Goal: Information Seeking & Learning: Learn about a topic

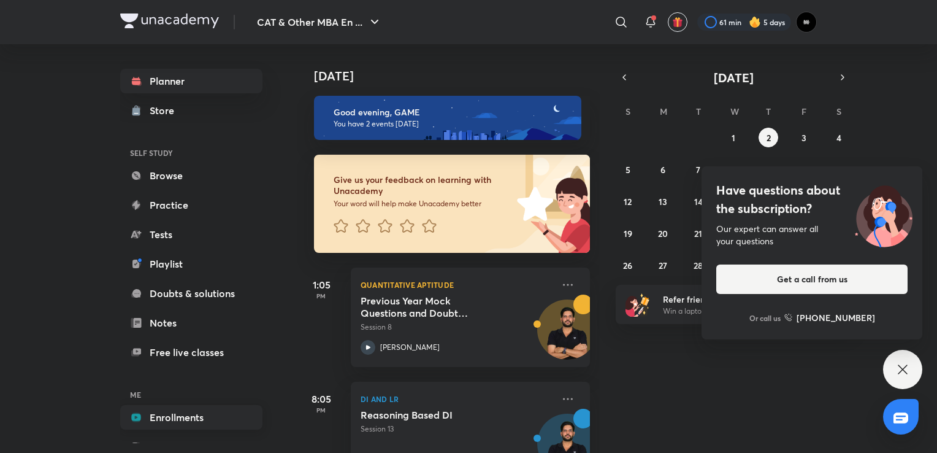
click at [155, 421] on link "Enrollments" at bounding box center [191, 417] width 142 height 25
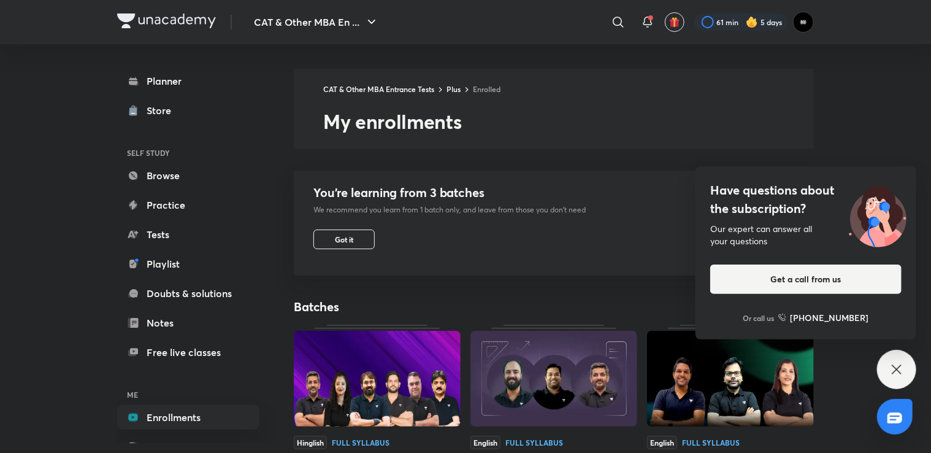
click at [901, 372] on icon at bounding box center [896, 369] width 15 height 15
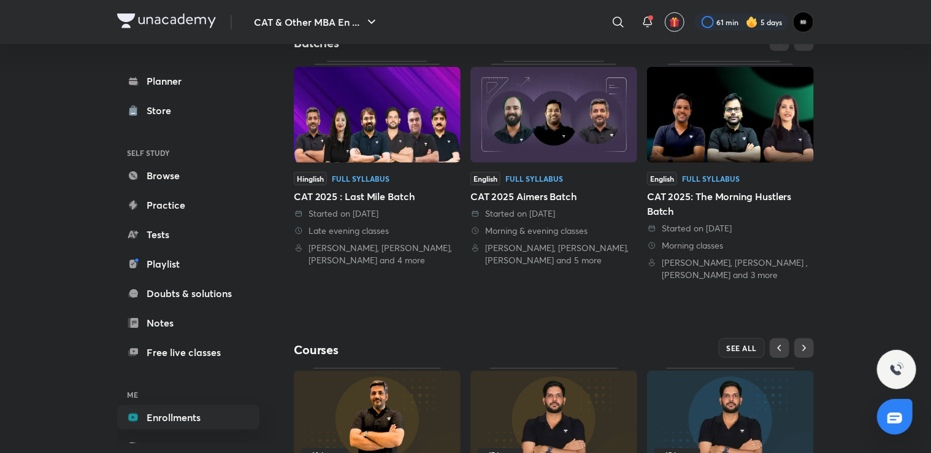
scroll to position [299, 0]
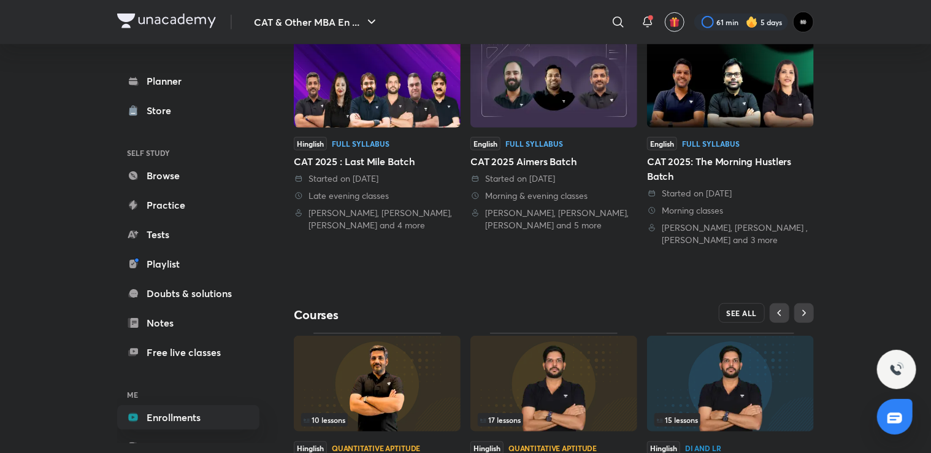
click at [739, 312] on span "SEE ALL" at bounding box center [742, 312] width 31 height 9
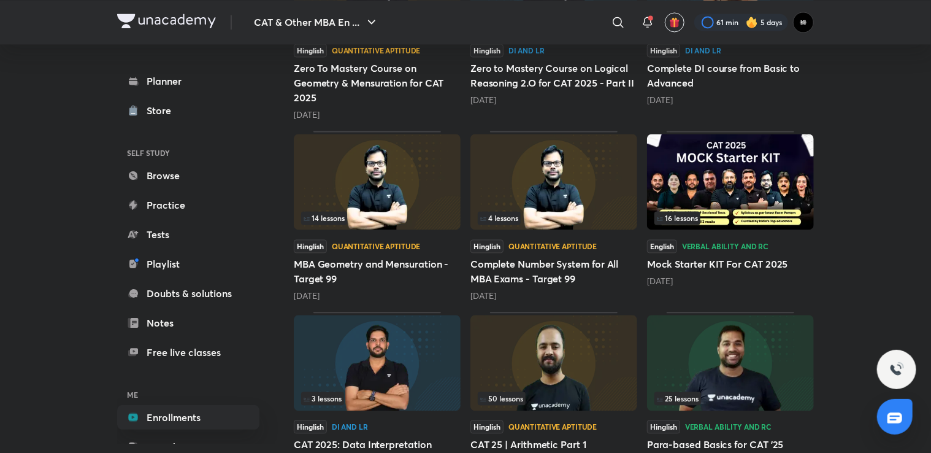
scroll to position [1266, 0]
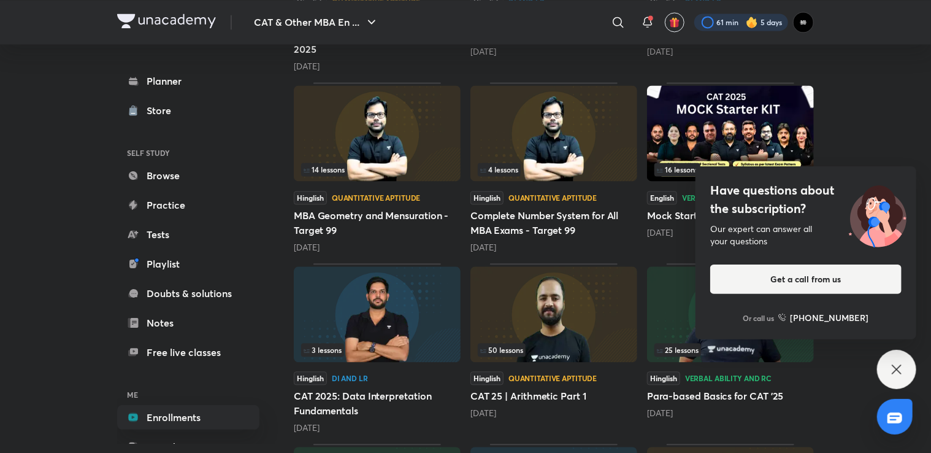
click at [741, 20] on div at bounding box center [741, 21] width 94 height 17
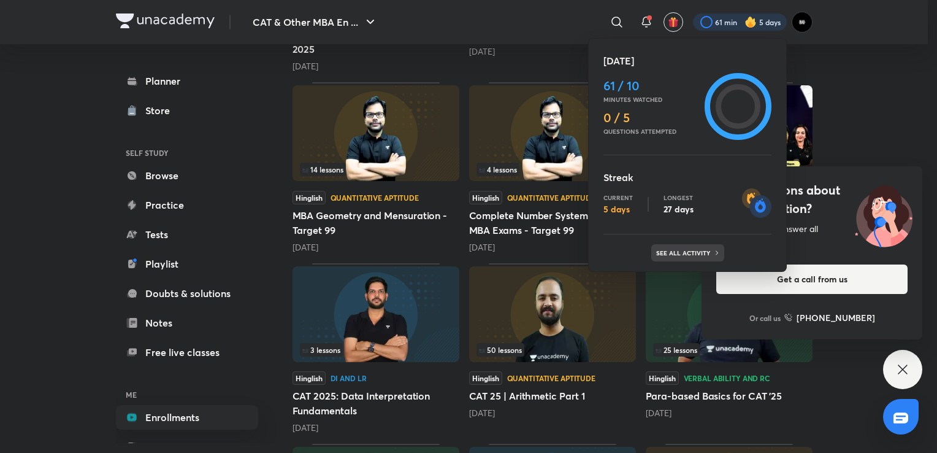
click at [683, 249] on p "See all activity" at bounding box center [684, 252] width 57 height 7
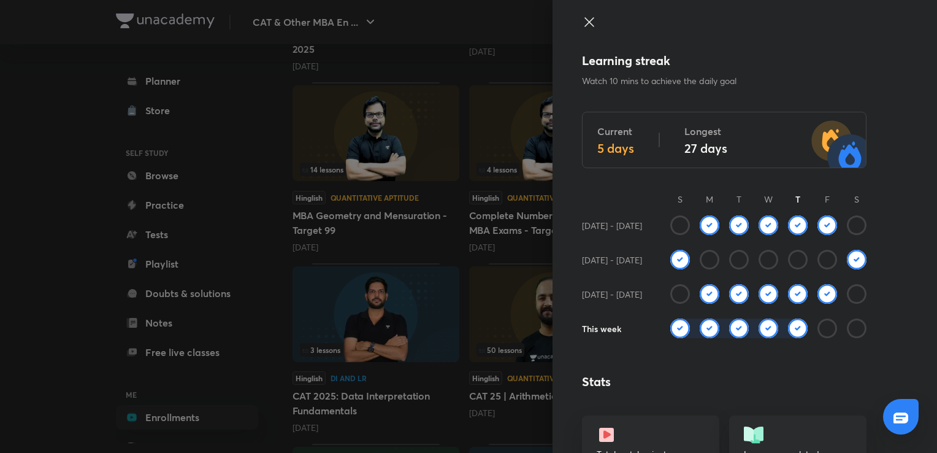
click at [791, 339] on div at bounding box center [768, 335] width 196 height 34
click at [789, 328] on img at bounding box center [798, 328] width 20 height 20
click at [605, 72] on div "Learning streak Watch 10 mins to achieve the daily goal" at bounding box center [724, 70] width 285 height 36
drag, startPoint x: 605, startPoint y: 72, endPoint x: 718, endPoint y: 38, distance: 117.8
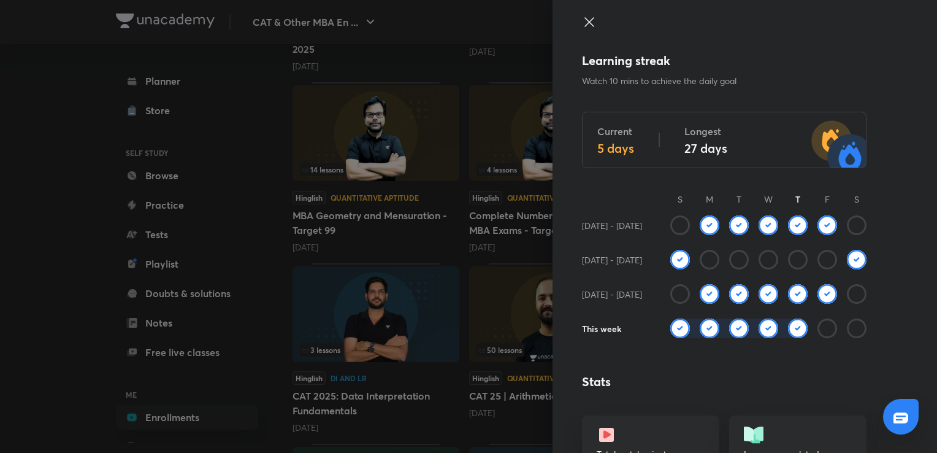
click at [718, 38] on div at bounding box center [724, 33] width 285 height 37
click at [582, 18] on icon at bounding box center [589, 22] width 15 height 15
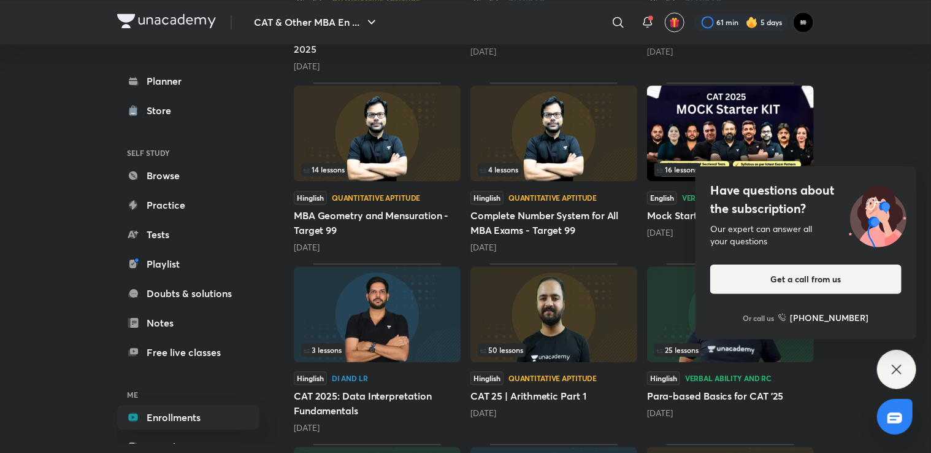
click at [881, 369] on div "Have questions about the subscription? Our expert can answer all your questions…" at bounding box center [896, 369] width 39 height 39
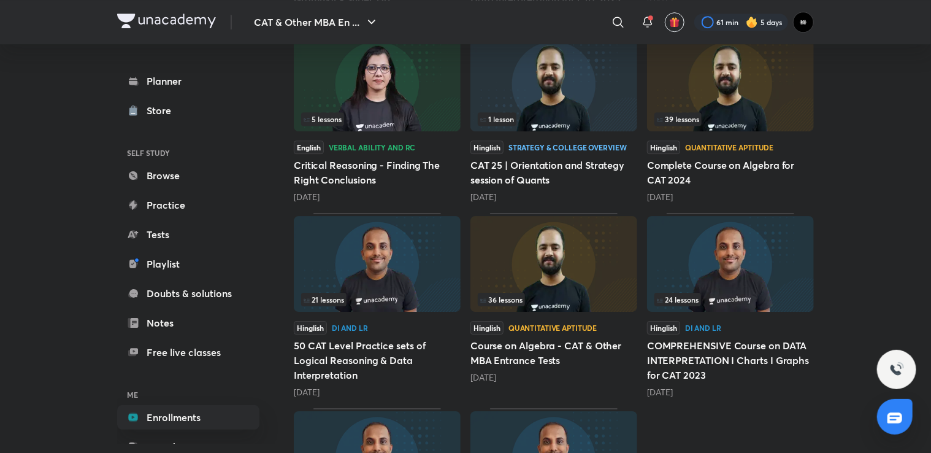
scroll to position [2001, 0]
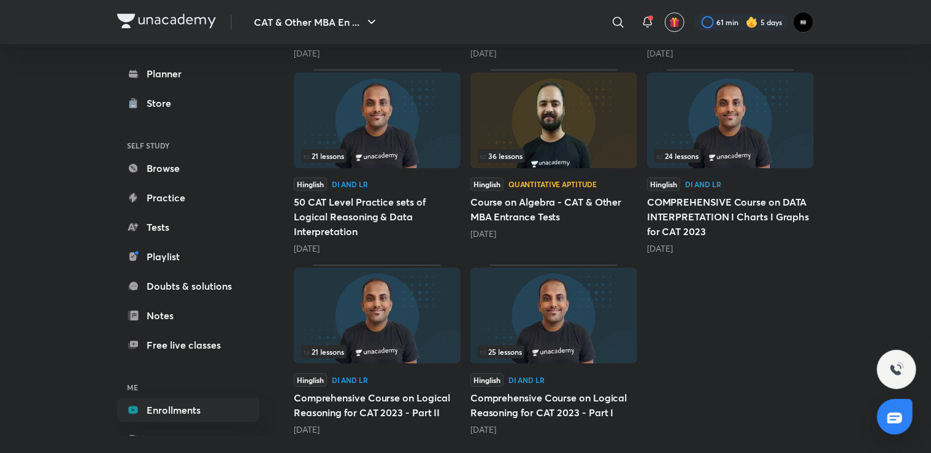
click at [403, 329] on img at bounding box center [377, 315] width 167 height 96
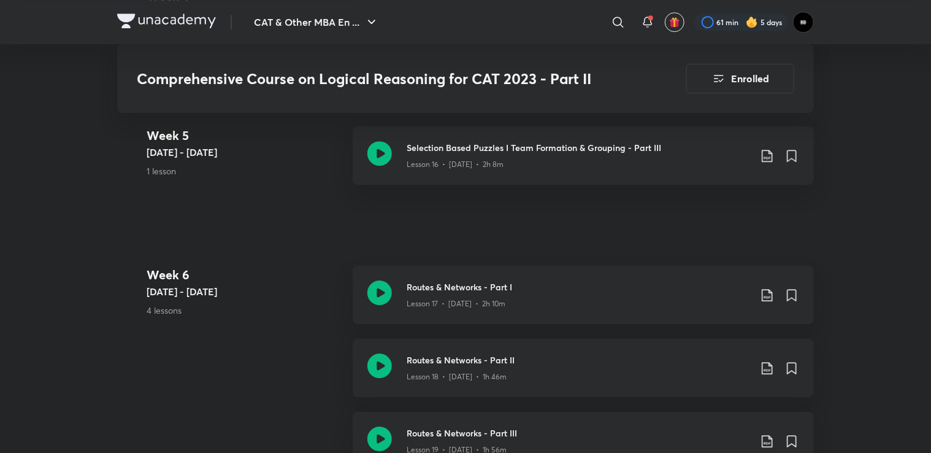
scroll to position [1874, 0]
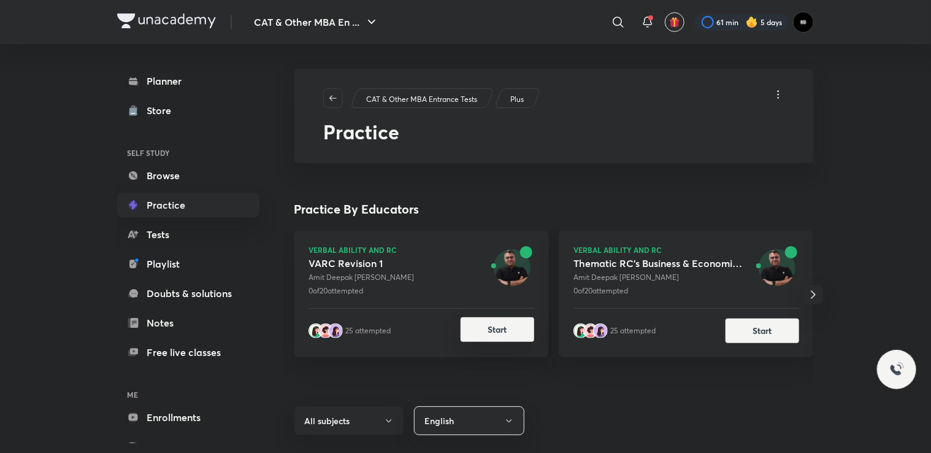
click at [493, 329] on button "Start" at bounding box center [498, 329] width 74 height 25
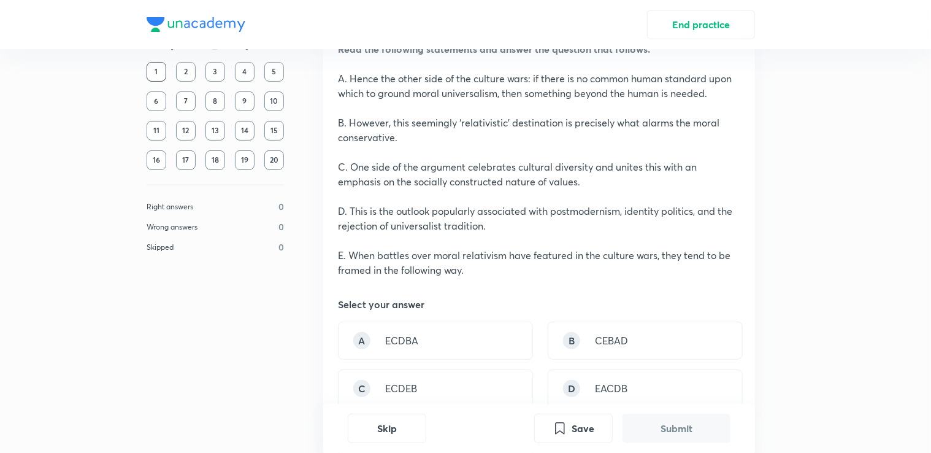
scroll to position [77, 0]
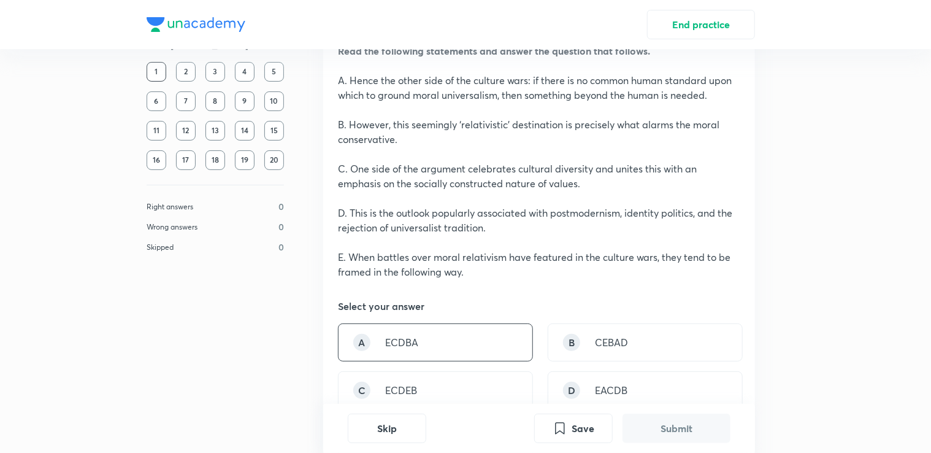
click at [442, 342] on div "A ECDBA" at bounding box center [435, 342] width 195 height 38
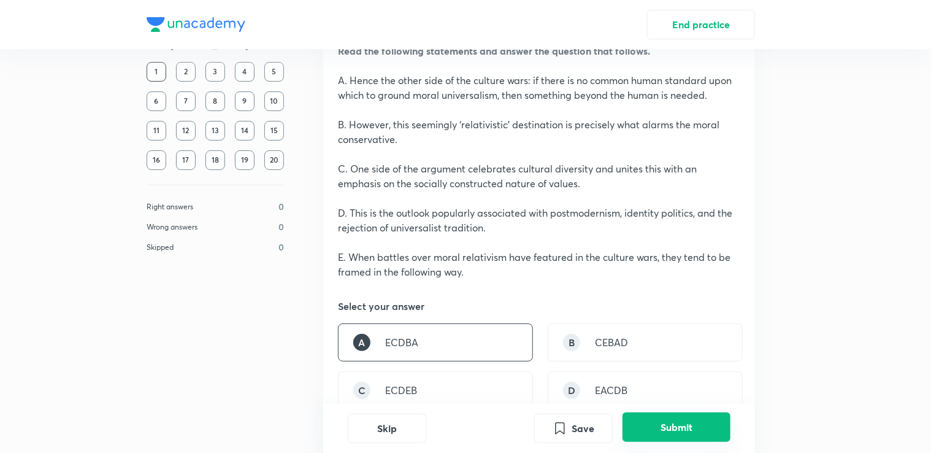
click at [704, 435] on button "Submit" at bounding box center [677, 426] width 108 height 29
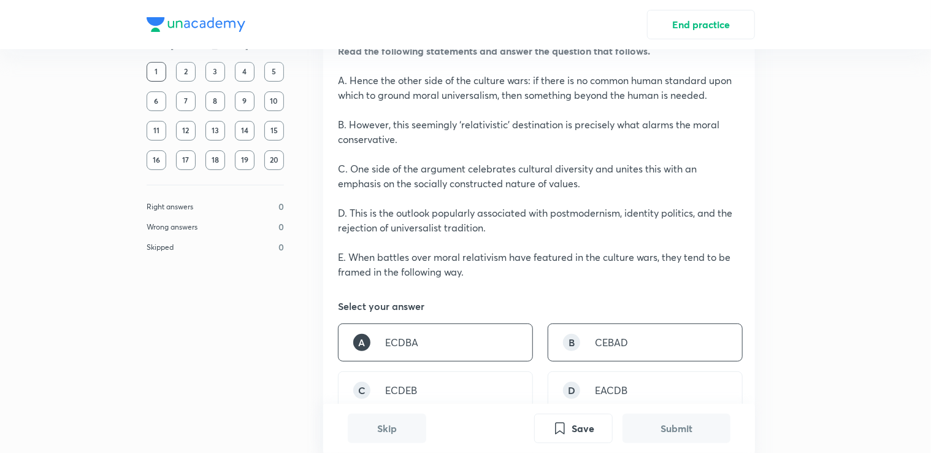
scroll to position [572, 0]
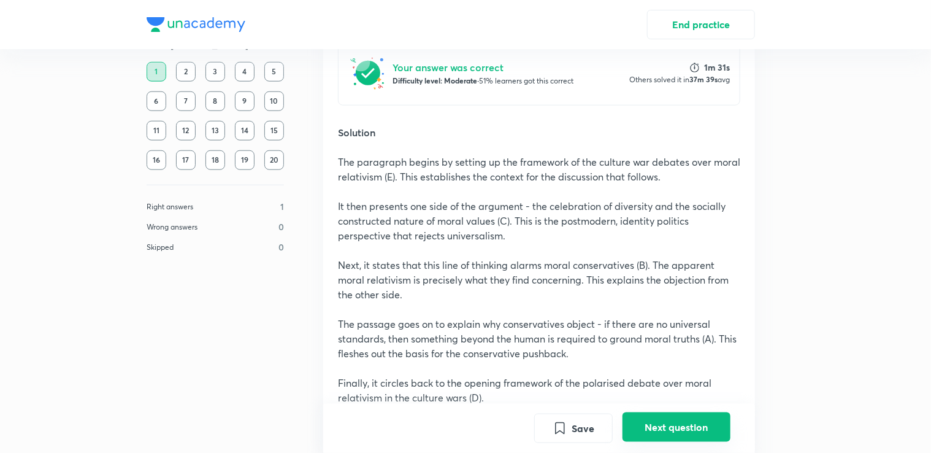
click at [692, 428] on button "Next question" at bounding box center [677, 426] width 108 height 29
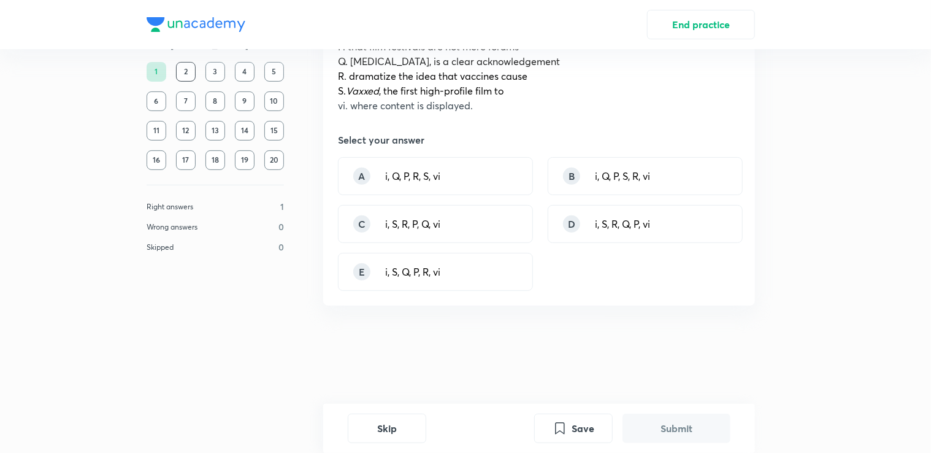
scroll to position [0, 0]
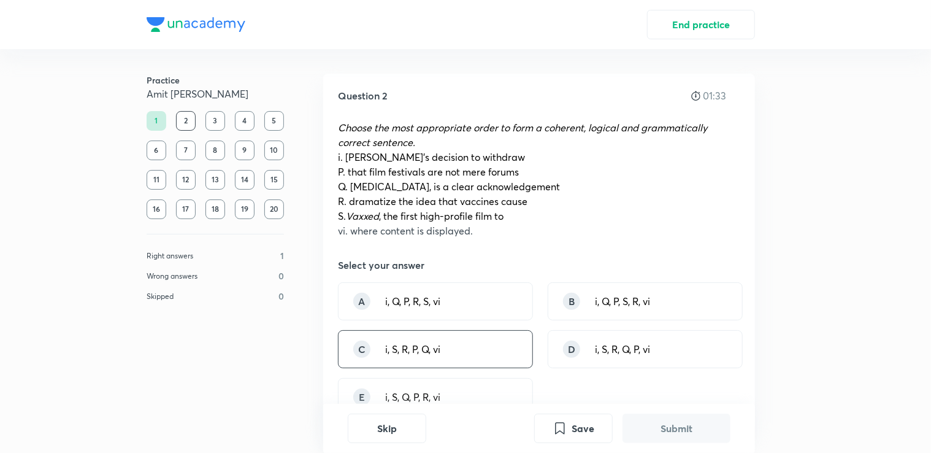
click at [465, 356] on div "C i, S, R, P, Q, vi" at bounding box center [435, 349] width 195 height 38
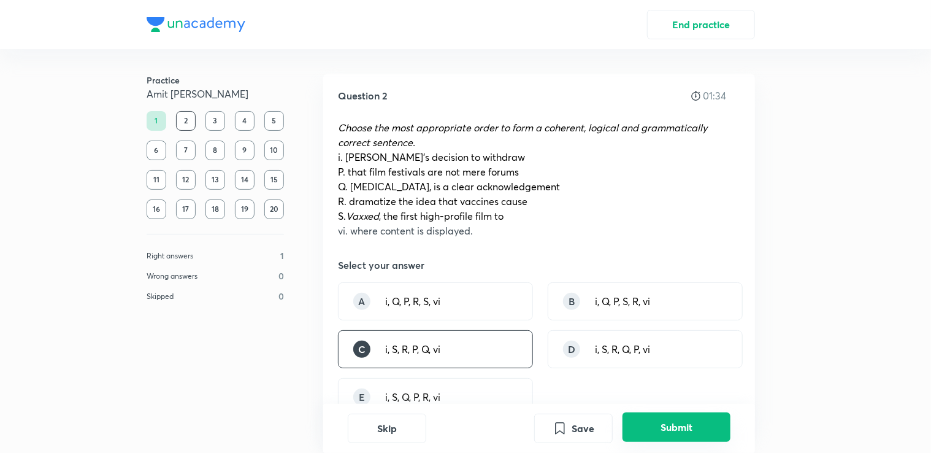
click at [726, 431] on button "Submit" at bounding box center [677, 426] width 108 height 29
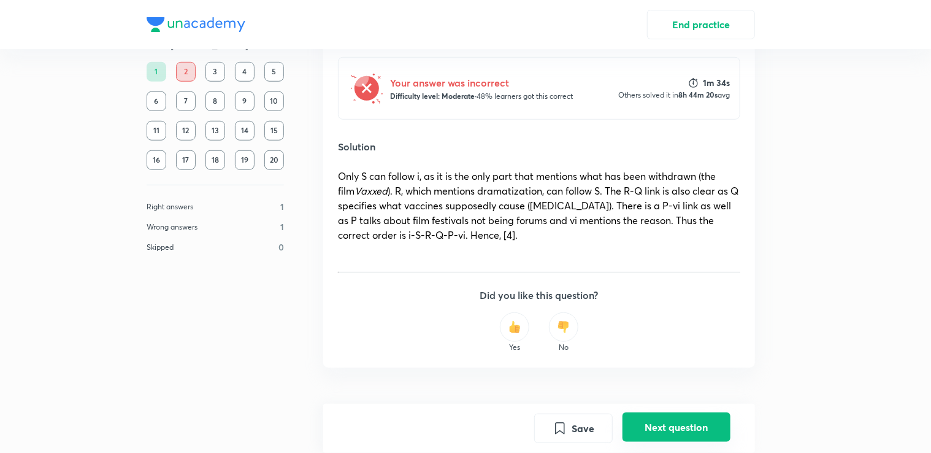
click at [680, 431] on button "Next question" at bounding box center [677, 426] width 108 height 29
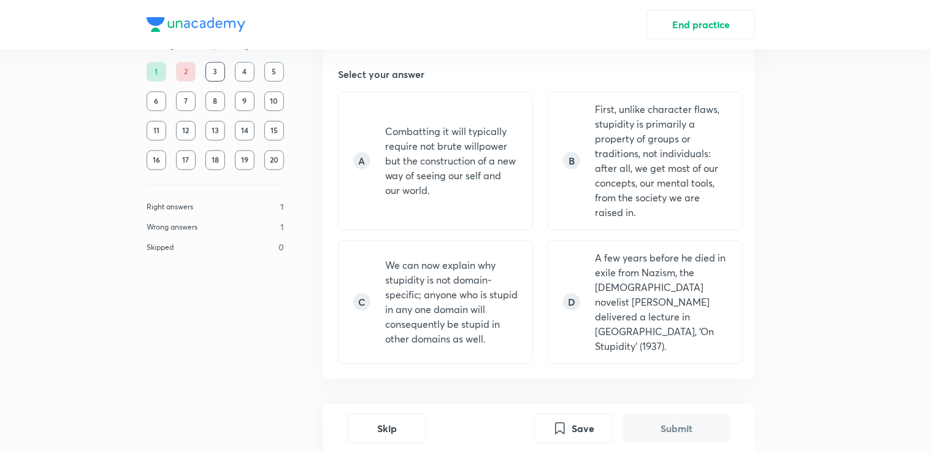
scroll to position [223, 0]
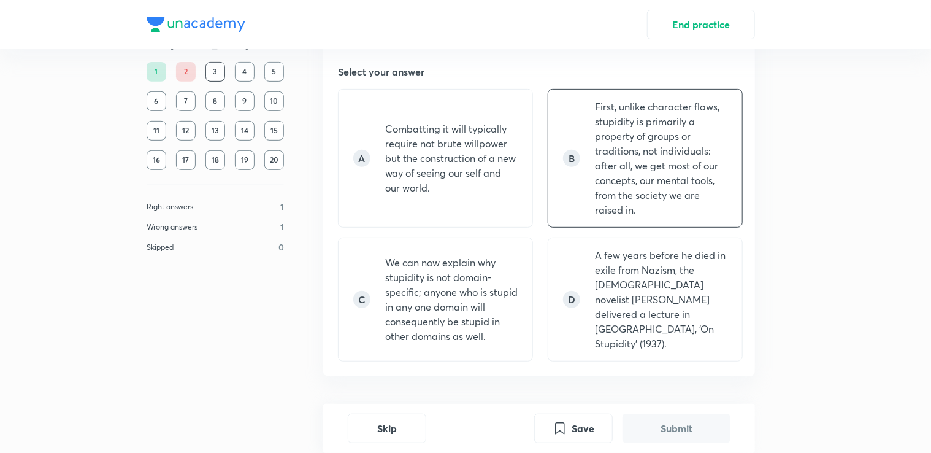
click at [721, 157] on p "First, unlike character flaws, stupidity is primarily a property of groups or t…" at bounding box center [661, 158] width 132 height 118
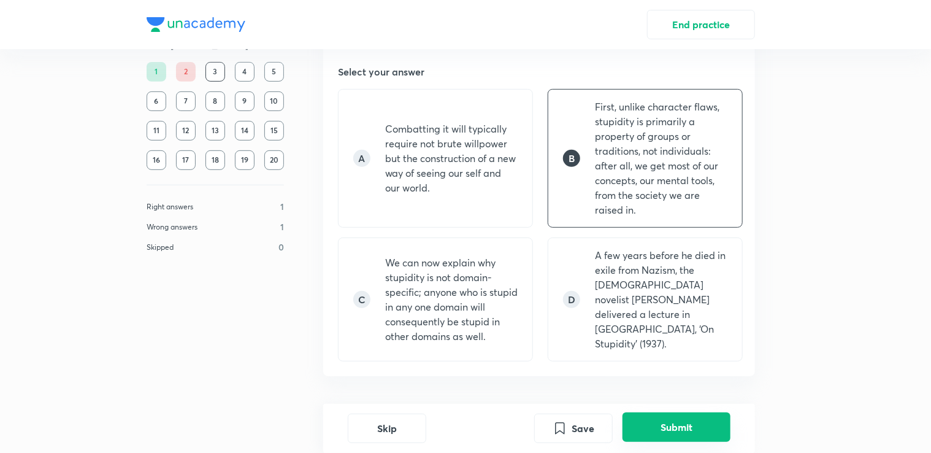
click at [661, 438] on button "Submit" at bounding box center [677, 426] width 108 height 29
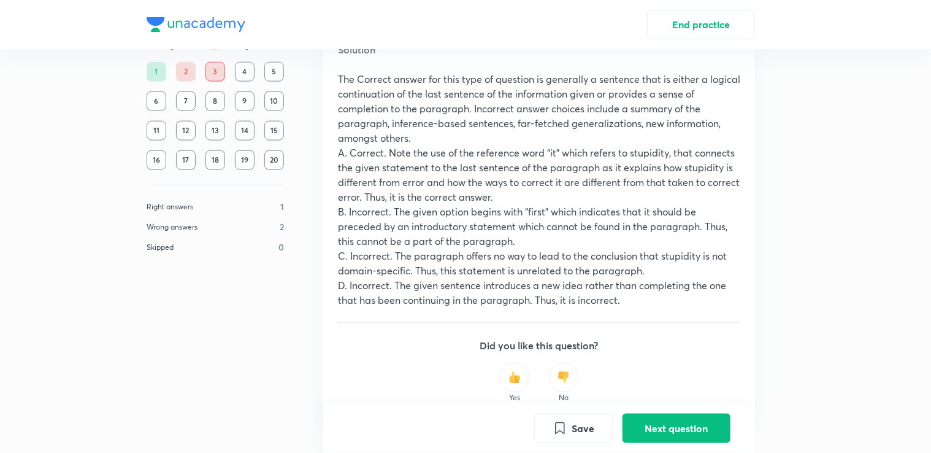
scroll to position [699, 0]
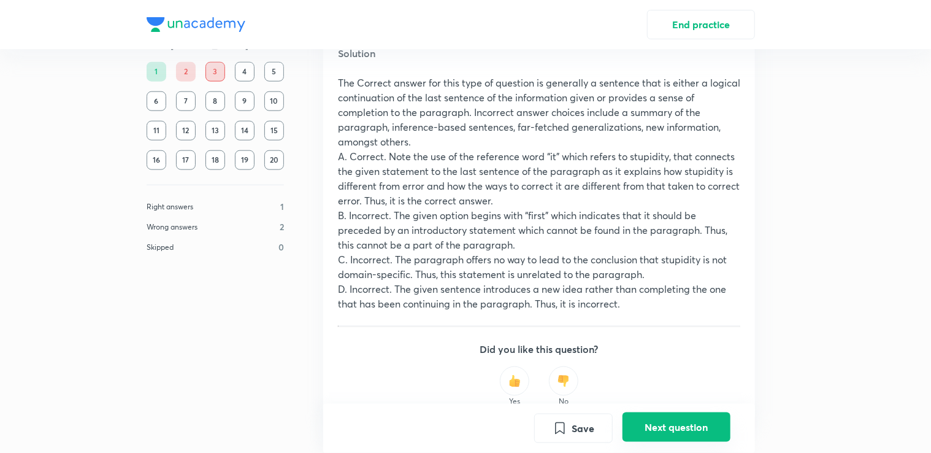
click at [711, 428] on button "Next question" at bounding box center [677, 426] width 108 height 29
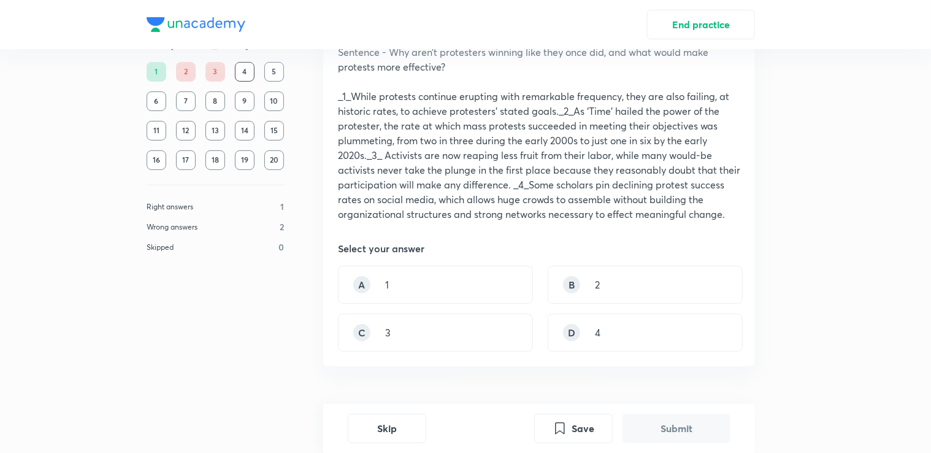
scroll to position [128, 0]
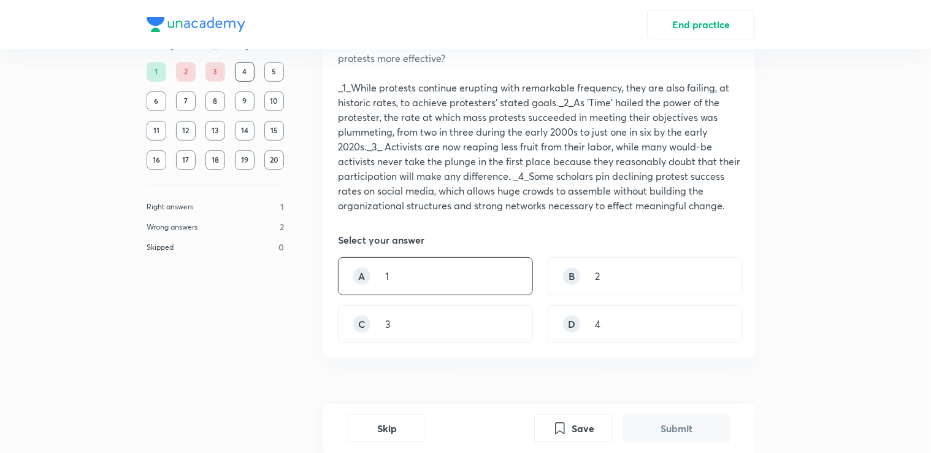
click at [443, 289] on div "A 1" at bounding box center [435, 276] width 195 height 38
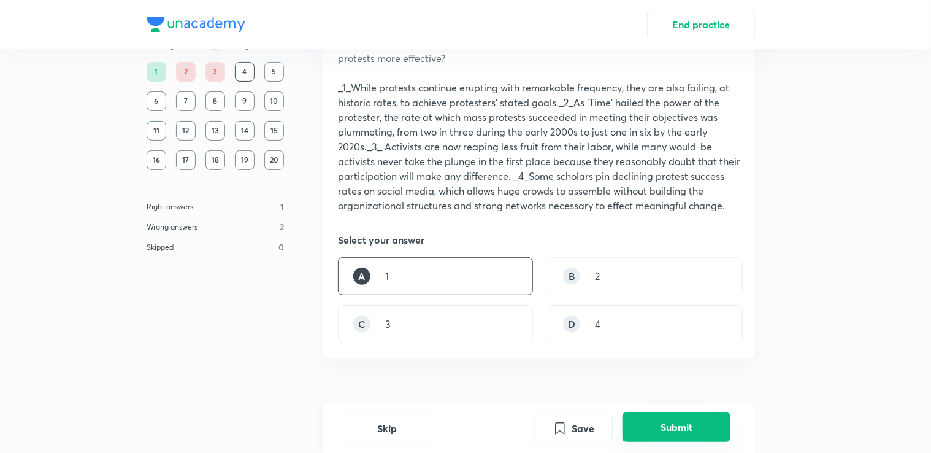
click at [644, 425] on button "Submit" at bounding box center [677, 426] width 108 height 29
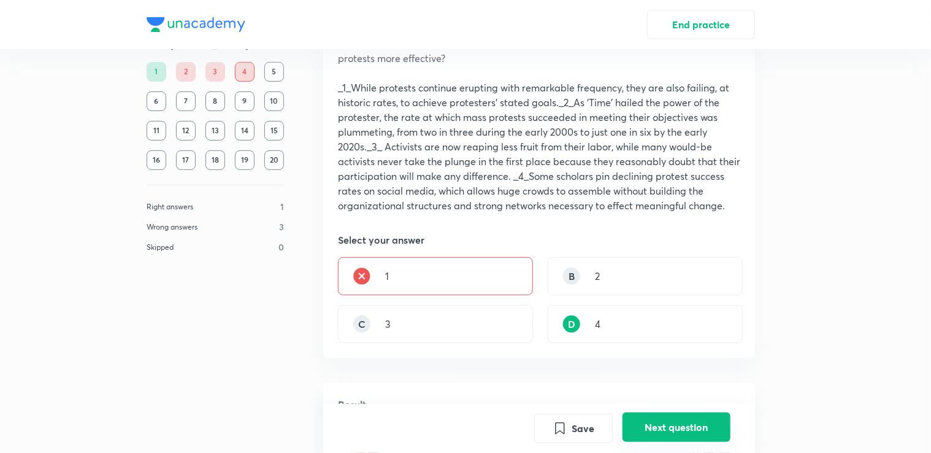
scroll to position [510, 0]
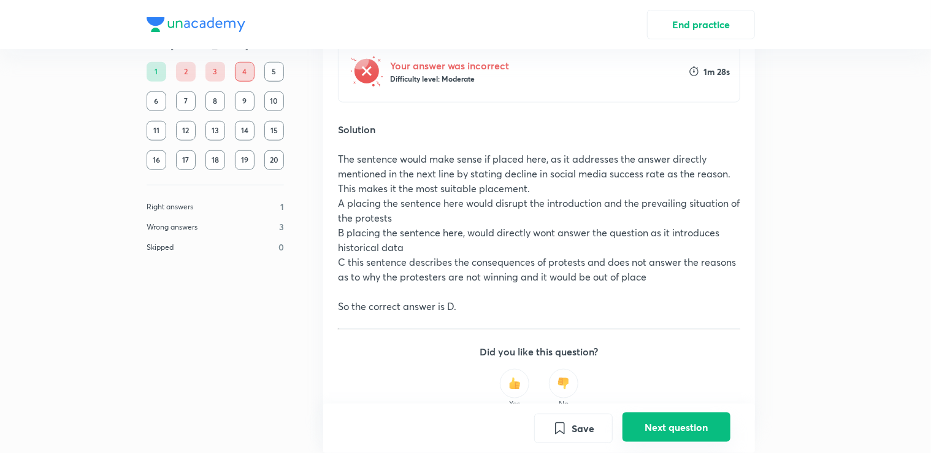
click at [680, 431] on button "Next question" at bounding box center [677, 426] width 108 height 29
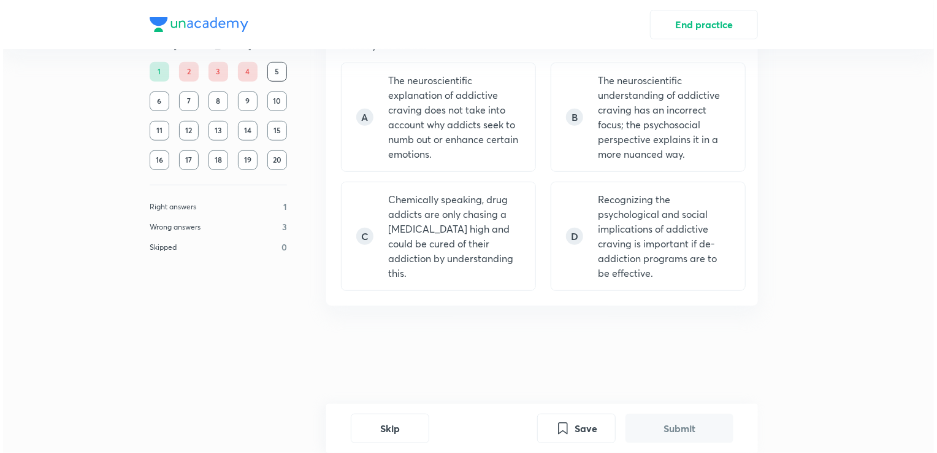
scroll to position [0, 0]
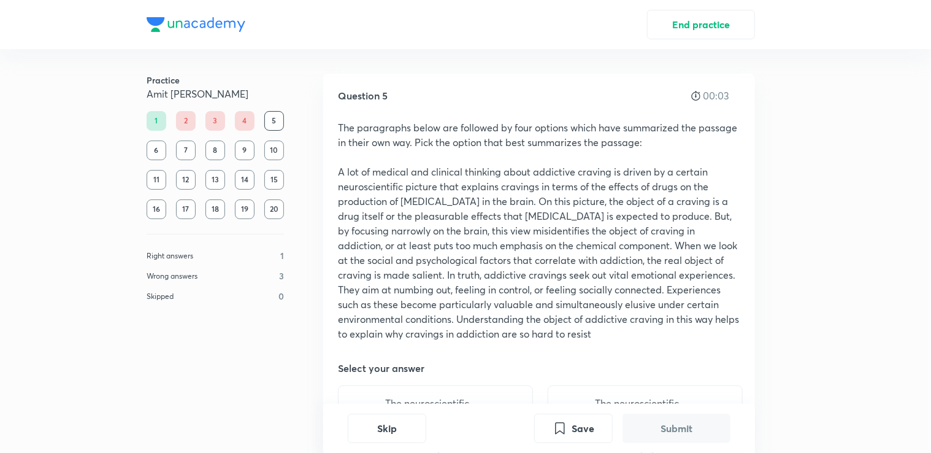
click at [429, 421] on div "Skip Save Submit" at bounding box center [539, 428] width 432 height 49
click at [384, 422] on button "Skip" at bounding box center [387, 426] width 79 height 29
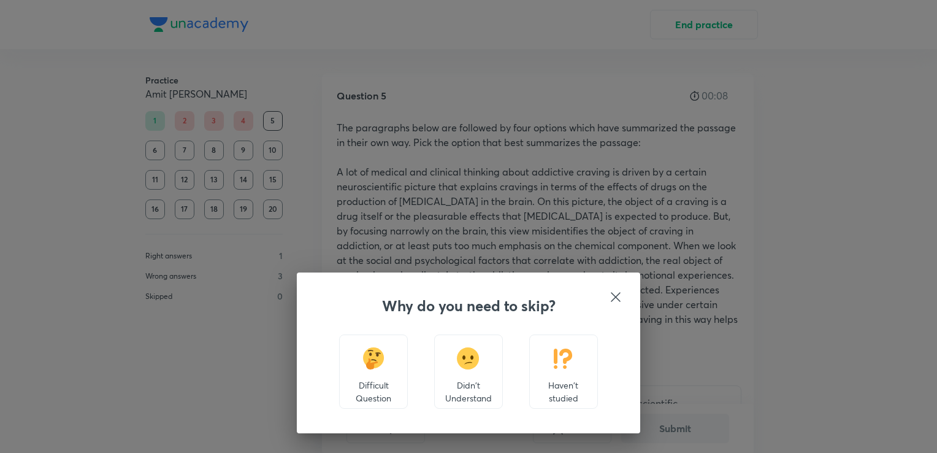
click at [552, 358] on img at bounding box center [563, 358] width 23 height 22
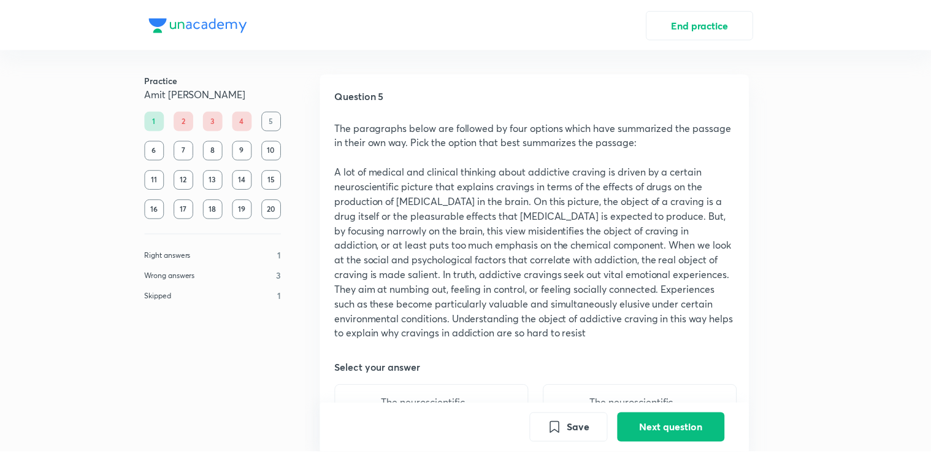
scroll to position [635, 0]
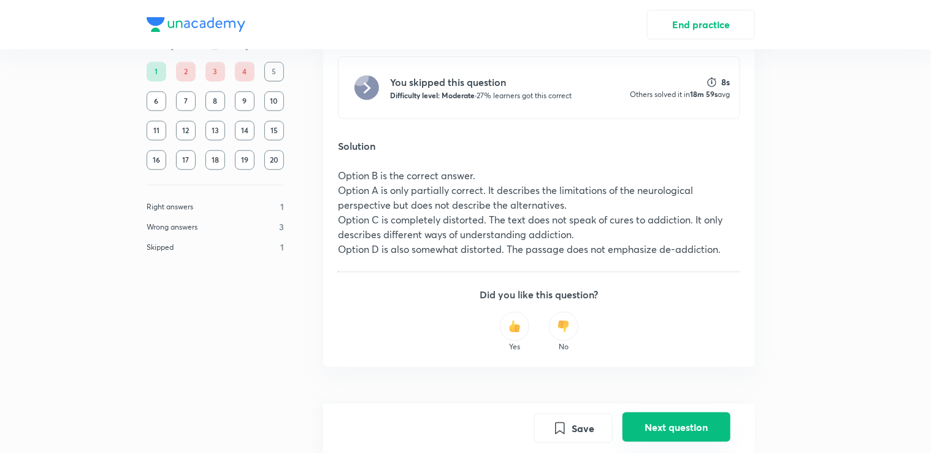
click at [641, 426] on button "Next question" at bounding box center [677, 426] width 108 height 29
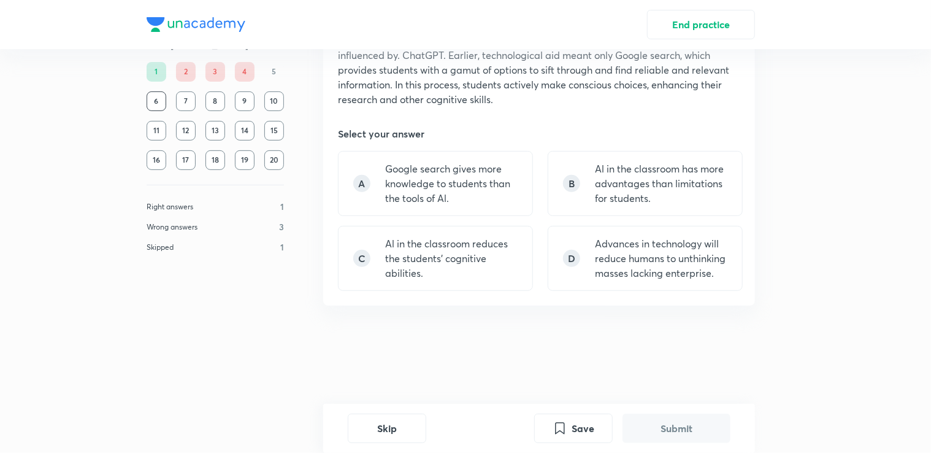
scroll to position [0, 0]
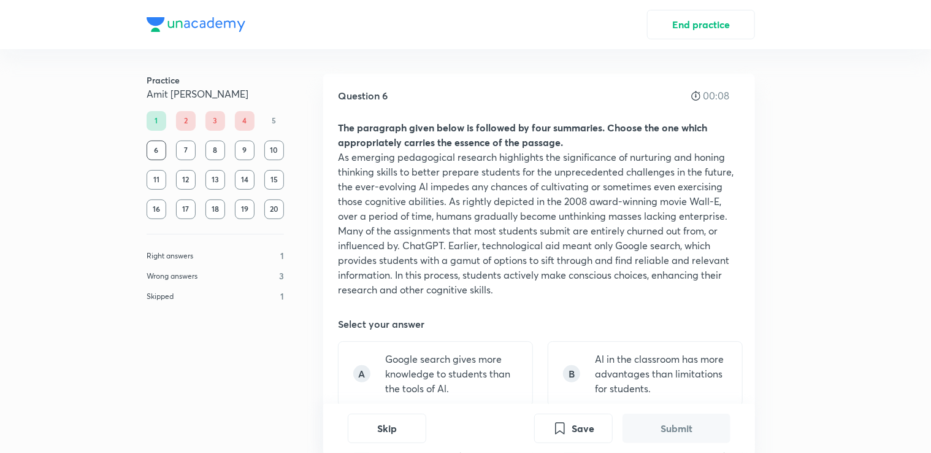
drag, startPoint x: 915, startPoint y: 154, endPoint x: 915, endPoint y: 182, distance: 28.2
click at [915, 182] on div "End practice Practice Amit [PERSON_NAME] 1 2 3 4 5 6 7 8 9 10 11 12 13 14 15 16…" at bounding box center [465, 226] width 931 height 453
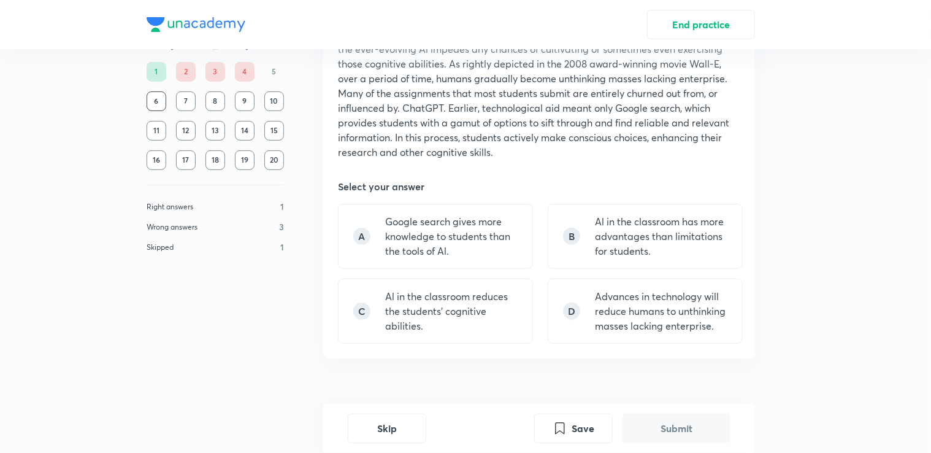
scroll to position [139, 0]
click at [683, 315] on p "Advances in technology will reduce humans to unthinking masses lacking enterpri…" at bounding box center [661, 310] width 132 height 44
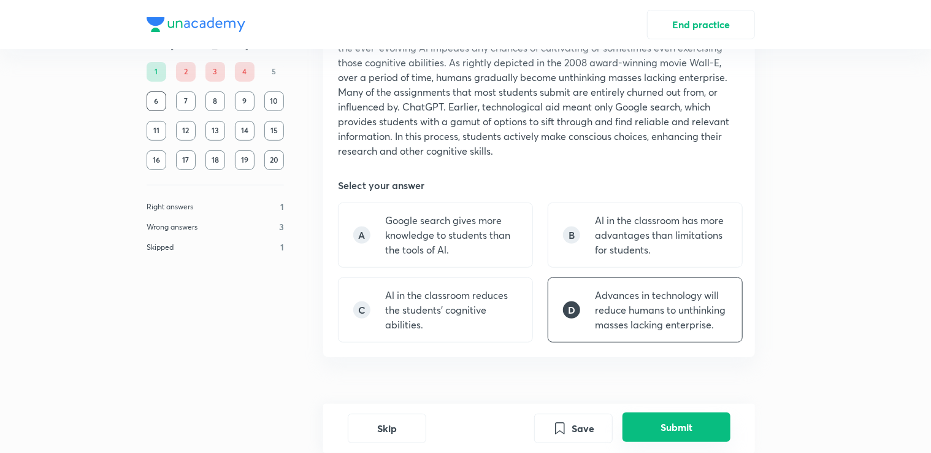
click at [670, 436] on button "Submit" at bounding box center [677, 426] width 108 height 29
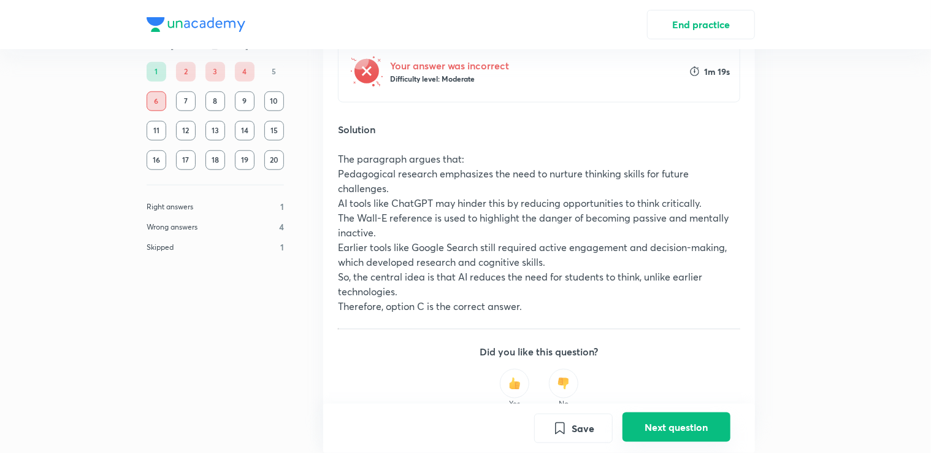
click at [675, 437] on button "Next question" at bounding box center [677, 426] width 108 height 29
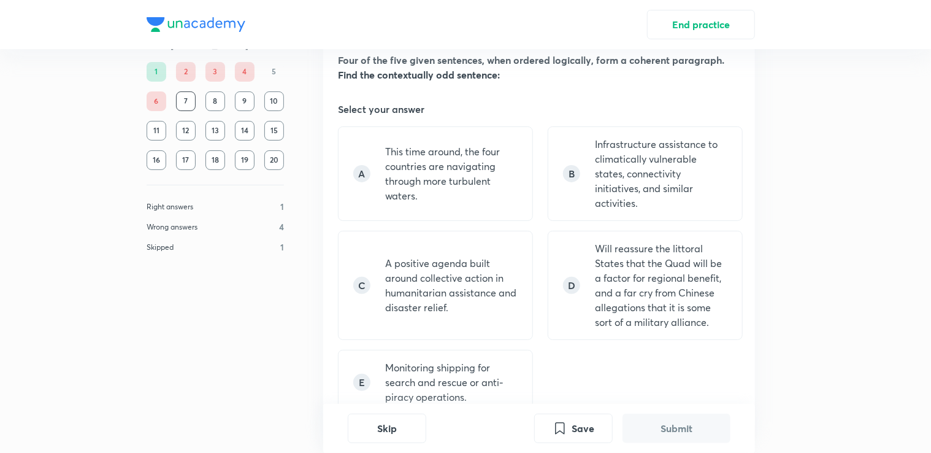
scroll to position [66, 0]
click at [684, 242] on p "Will reassure the littoral States that the Quad will be a factor for regional b…" at bounding box center [661, 286] width 132 height 88
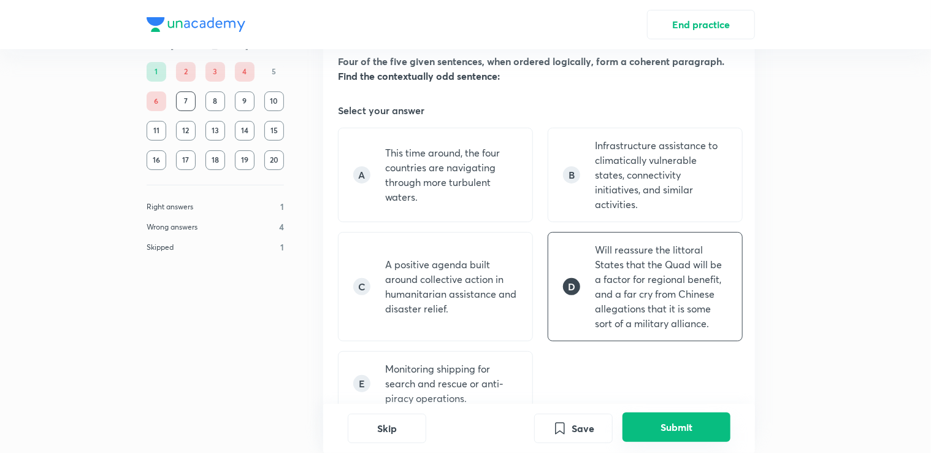
click at [665, 428] on button "Submit" at bounding box center [677, 426] width 108 height 29
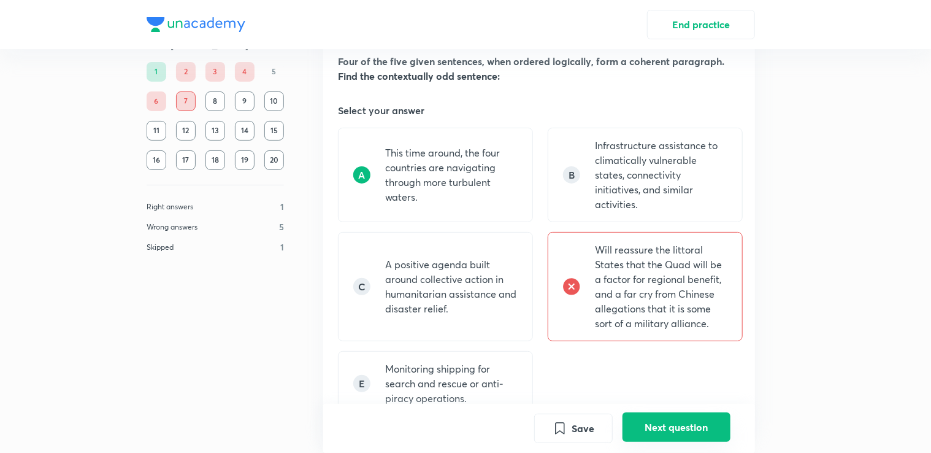
scroll to position [459, 0]
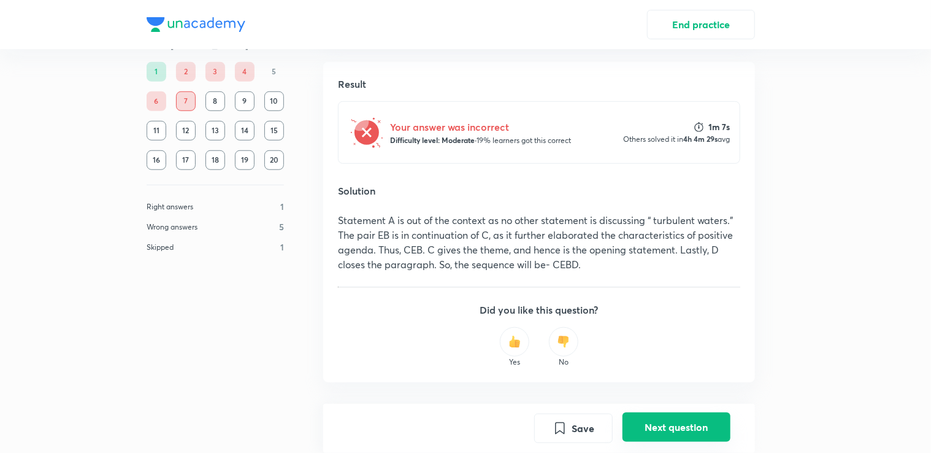
click at [674, 428] on button "Next question" at bounding box center [677, 426] width 108 height 29
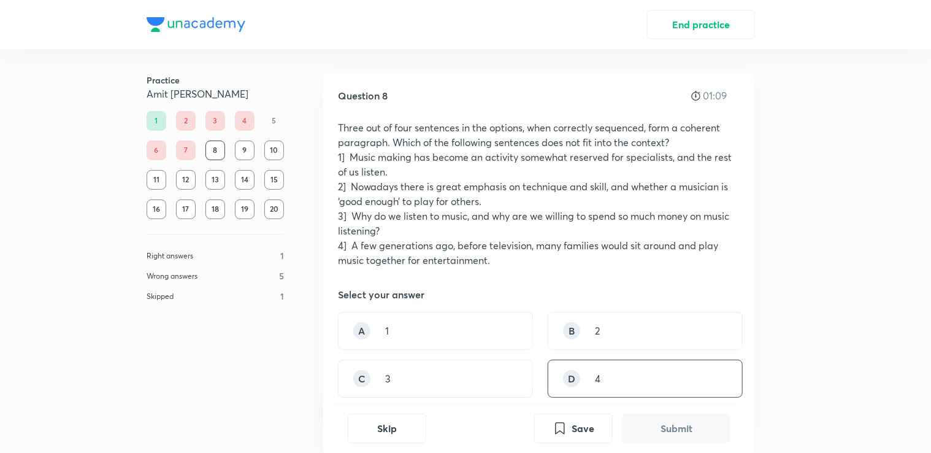
click at [599, 377] on p "4" at bounding box center [598, 378] width 6 height 15
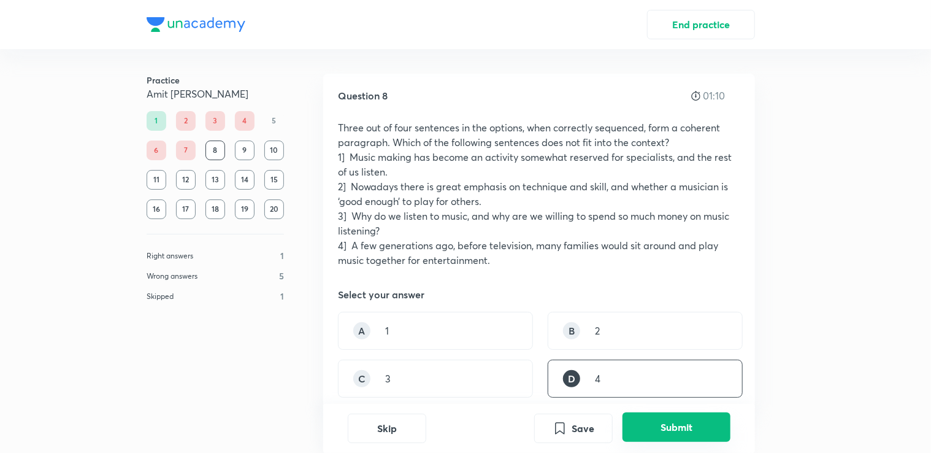
click at [651, 438] on button "Submit" at bounding box center [677, 426] width 108 height 29
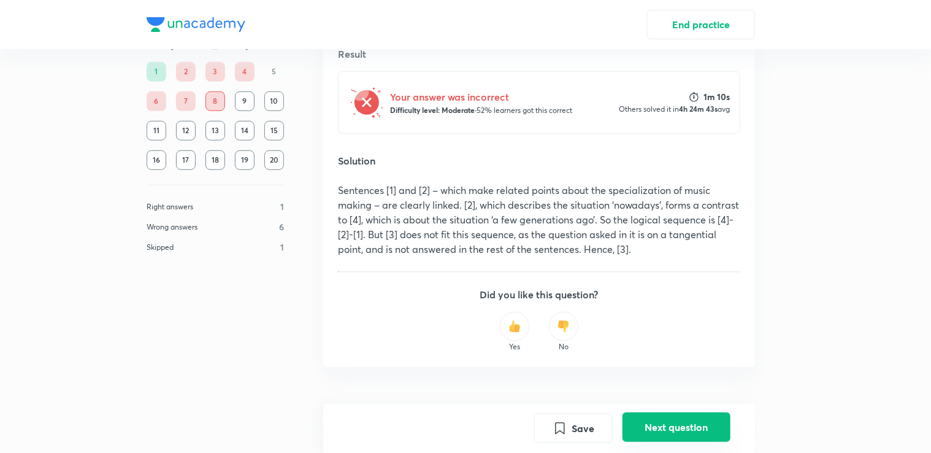
click at [704, 416] on button "Next question" at bounding box center [677, 426] width 108 height 29
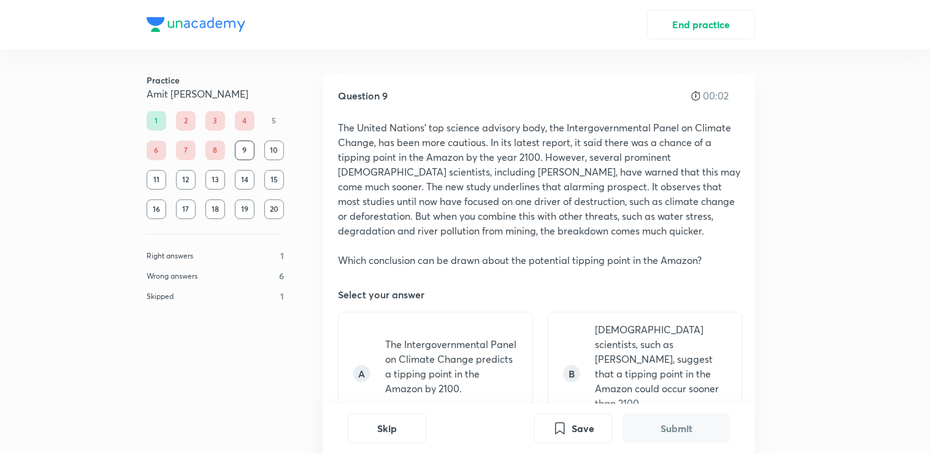
click at [427, 435] on div "Skip Save Submit" at bounding box center [539, 428] width 432 height 49
click at [519, 356] on div "A The Intergovernmental Panel on Climate Change predicts a tipping point in the…" at bounding box center [435, 374] width 195 height 124
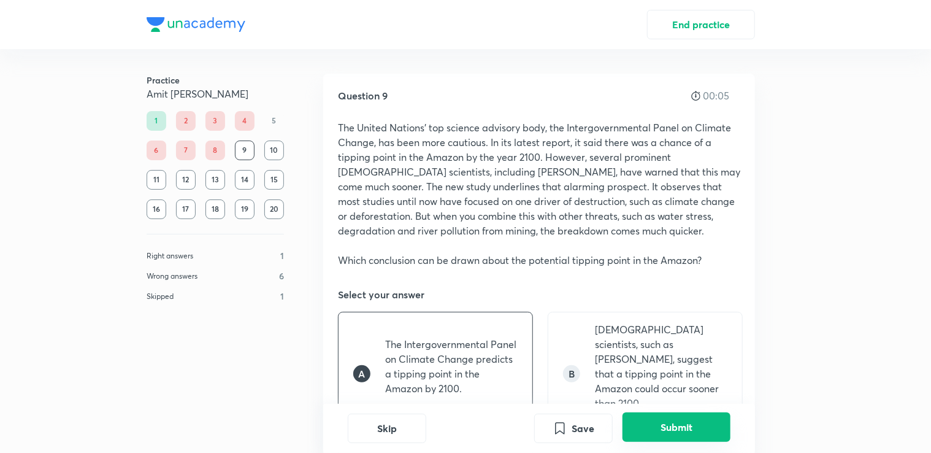
click at [650, 429] on button "Submit" at bounding box center [677, 426] width 108 height 29
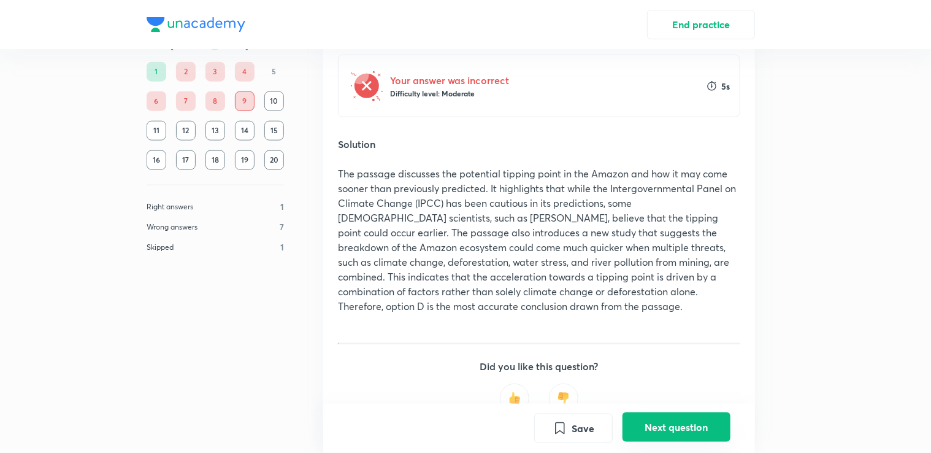
click at [650, 429] on button "Next question" at bounding box center [677, 426] width 108 height 29
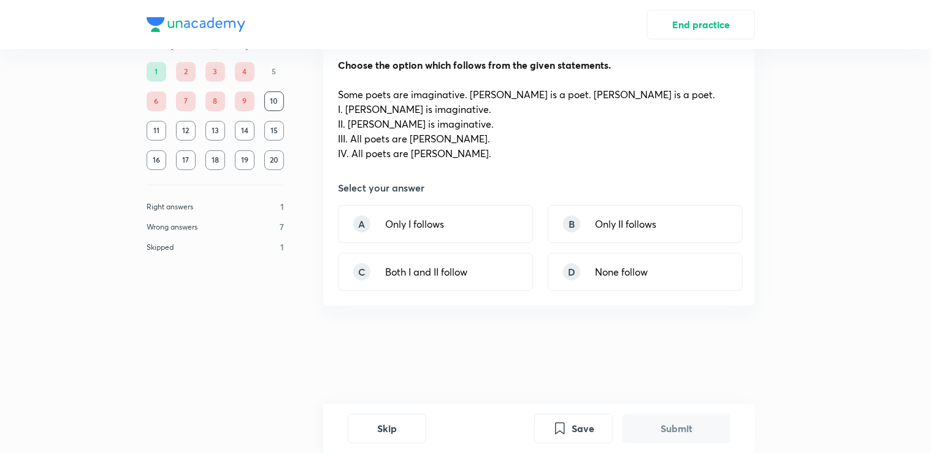
scroll to position [0, 0]
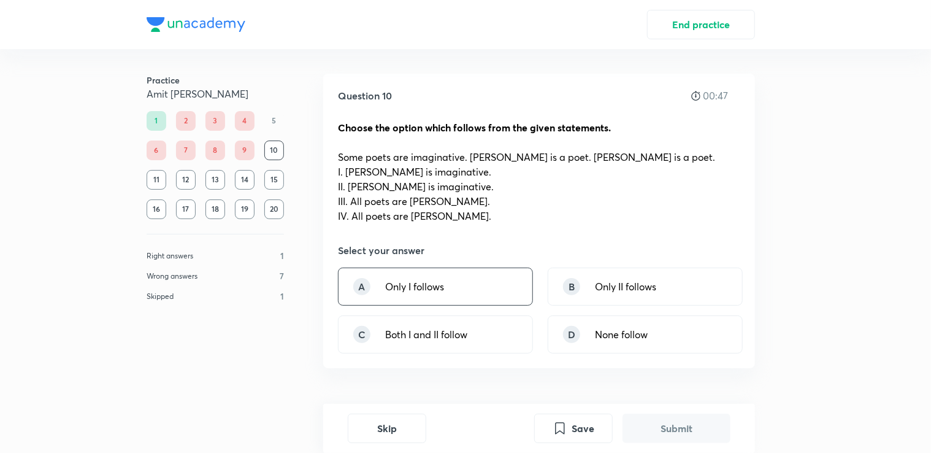
click at [461, 283] on div "A Only I follows" at bounding box center [435, 286] width 195 height 38
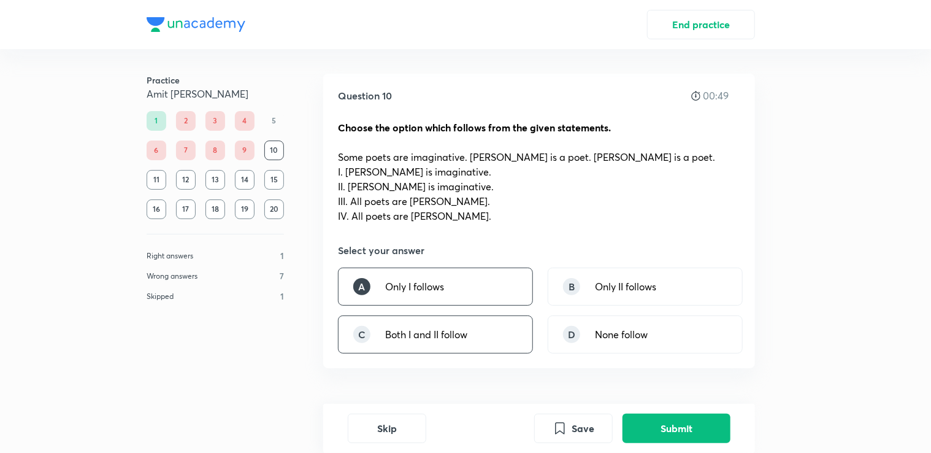
click at [479, 351] on div "C Both I and II follow" at bounding box center [435, 334] width 195 height 38
click at [640, 430] on button "Submit" at bounding box center [677, 426] width 108 height 29
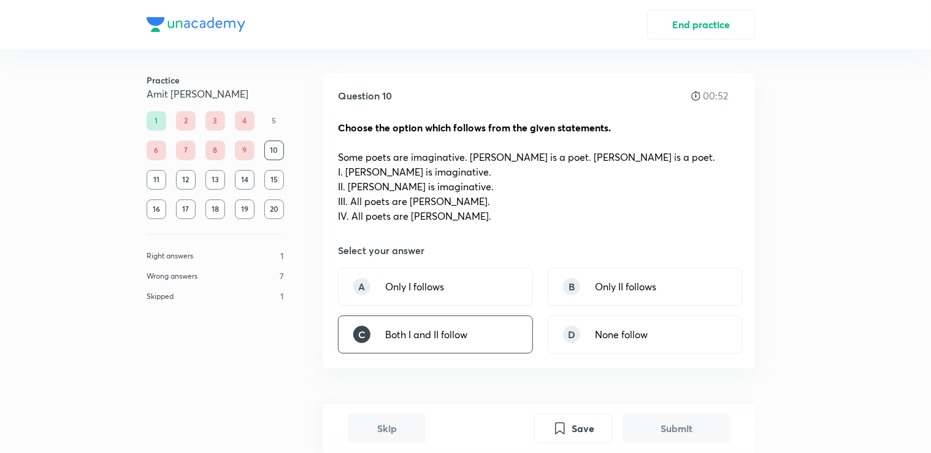
scroll to position [331, 0]
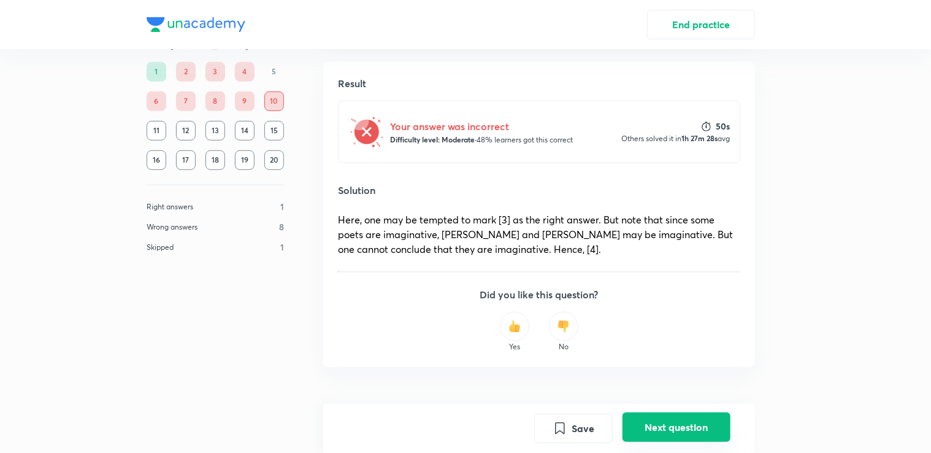
click at [651, 423] on button "Next question" at bounding box center [677, 426] width 108 height 29
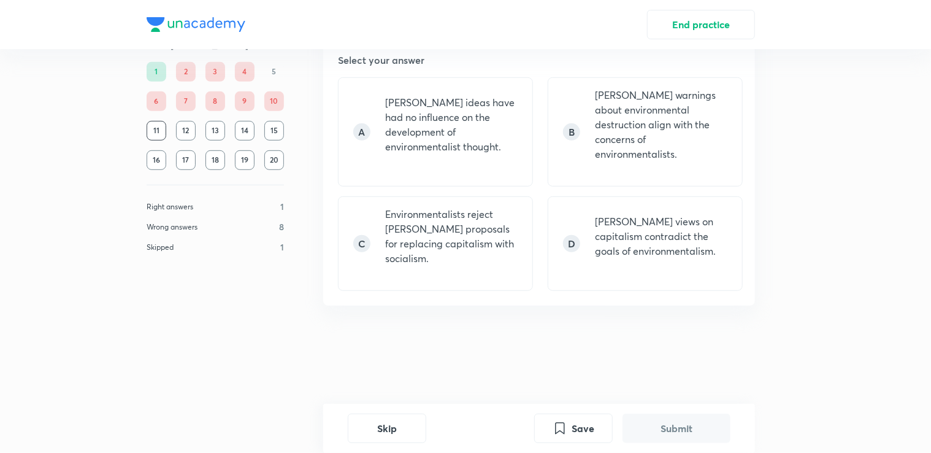
scroll to position [0, 0]
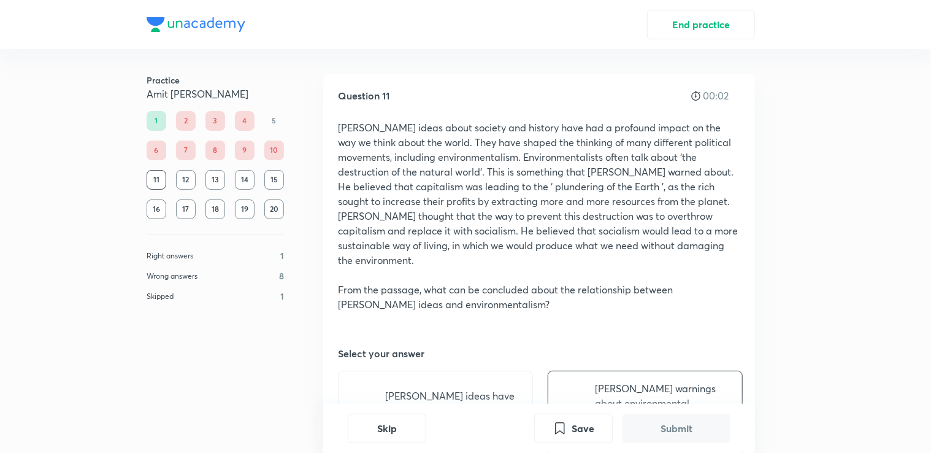
click at [624, 381] on p "[PERSON_NAME] warnings about environmental destruction align with the concerns …" at bounding box center [661, 418] width 132 height 74
click at [654, 426] on button "Submit" at bounding box center [677, 426] width 108 height 29
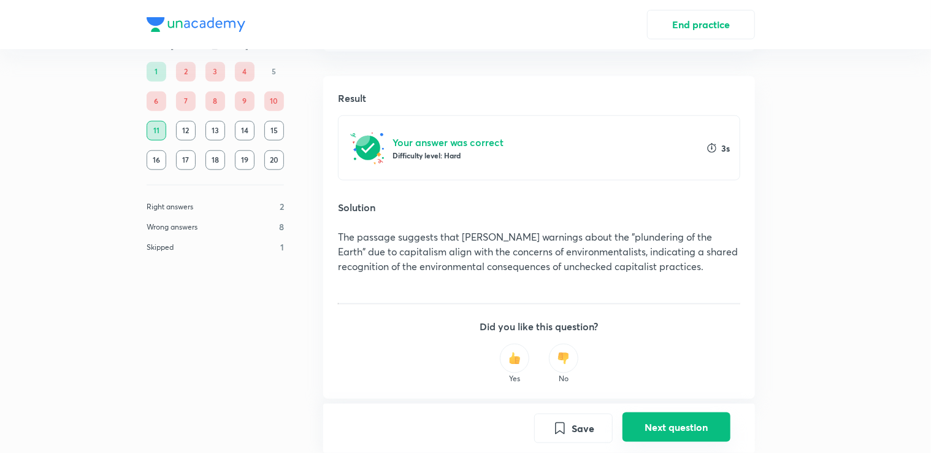
click at [654, 426] on button "Next question" at bounding box center [677, 426] width 108 height 29
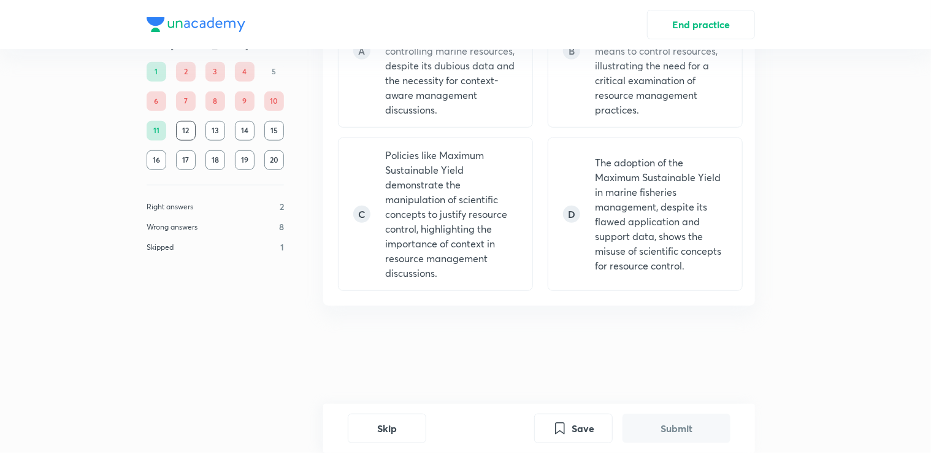
scroll to position [0, 0]
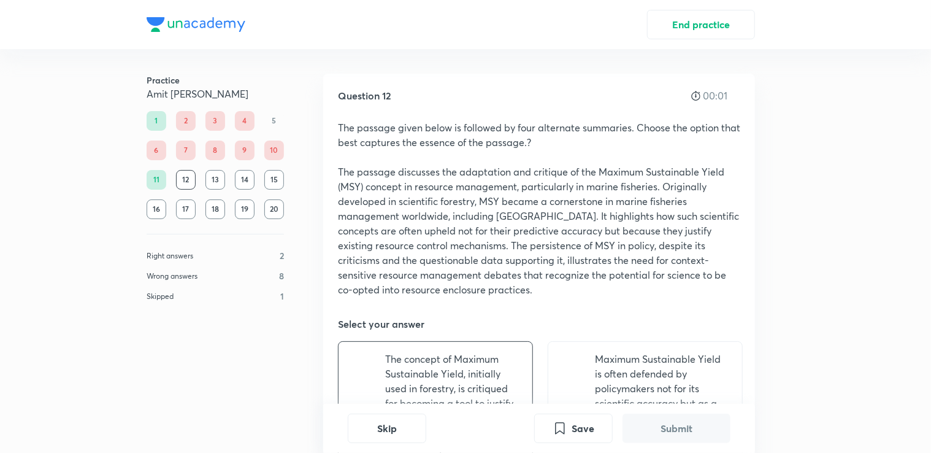
click at [472, 367] on p "The concept of Maximum Sustainable Yield, initially used in forestry, is critiq…" at bounding box center [451, 417] width 132 height 132
click at [636, 439] on button "Submit" at bounding box center [677, 426] width 108 height 29
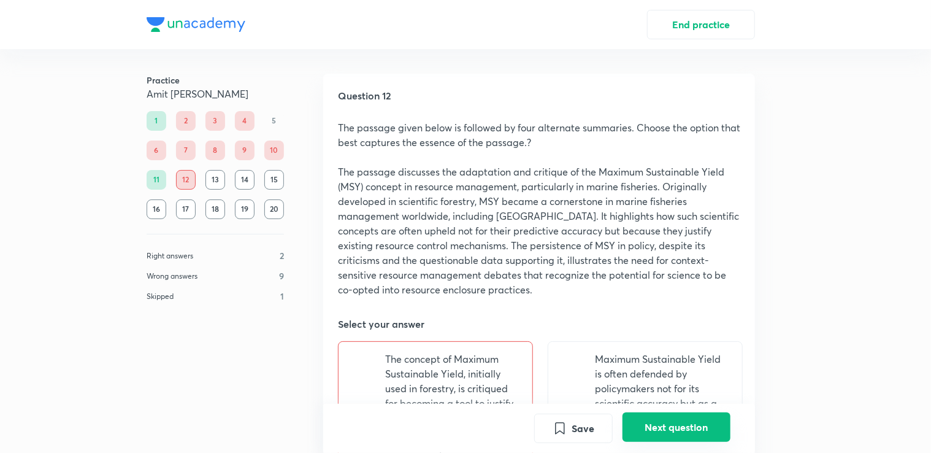
scroll to position [696, 0]
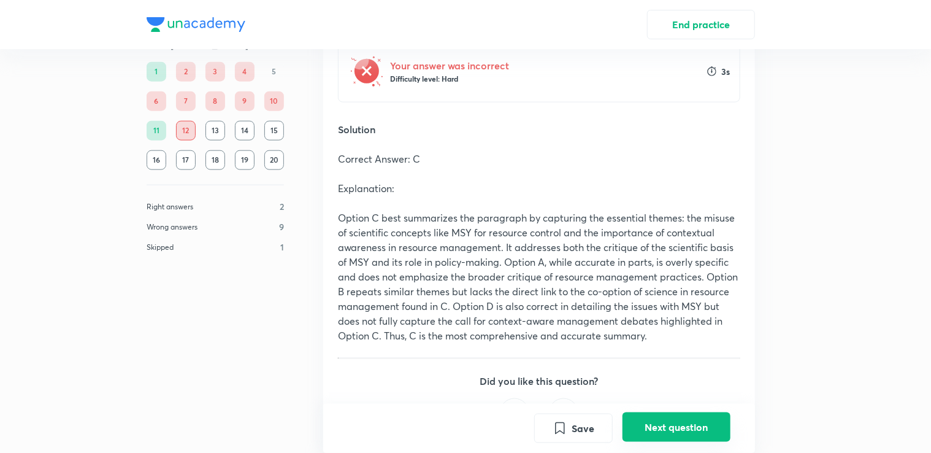
click at [670, 422] on button "Next question" at bounding box center [677, 426] width 108 height 29
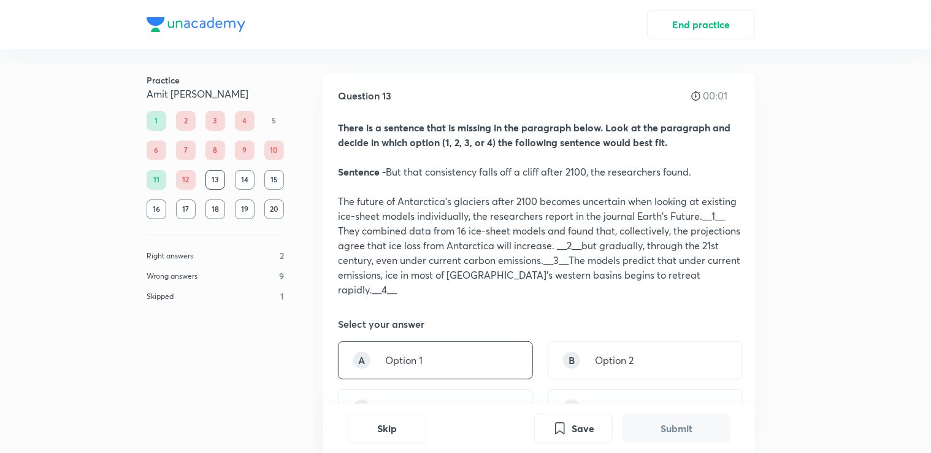
click at [488, 365] on div "A Option 1" at bounding box center [435, 360] width 195 height 38
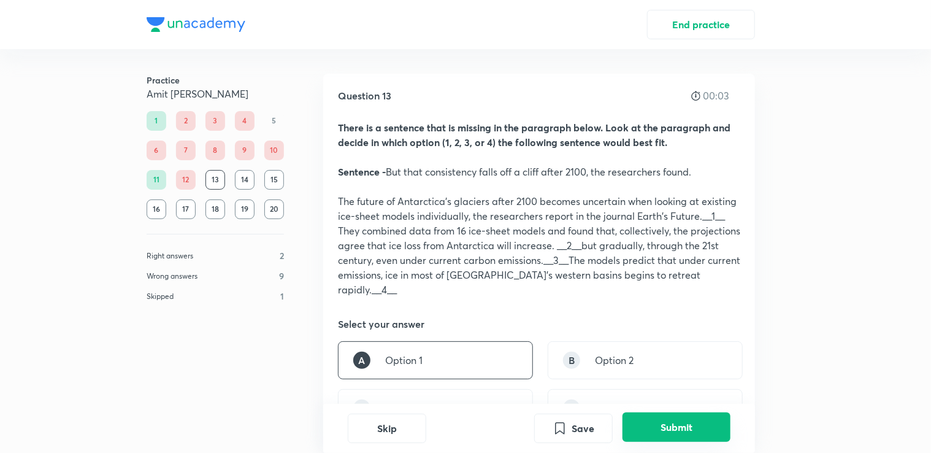
click at [656, 438] on button "Submit" at bounding box center [677, 426] width 108 height 29
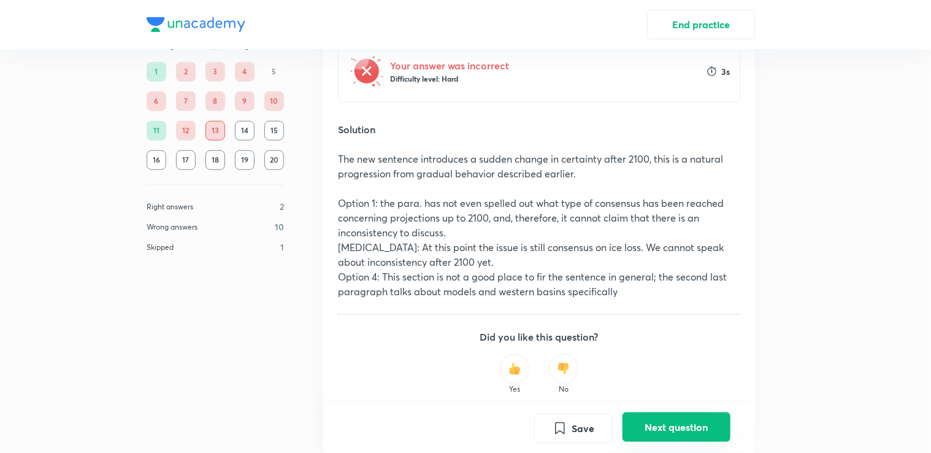
click at [656, 438] on button "Next question" at bounding box center [677, 426] width 108 height 29
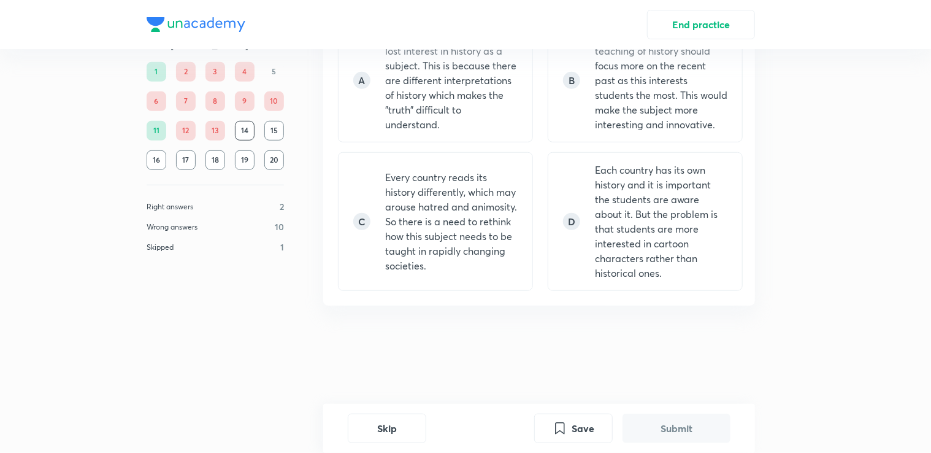
scroll to position [0, 0]
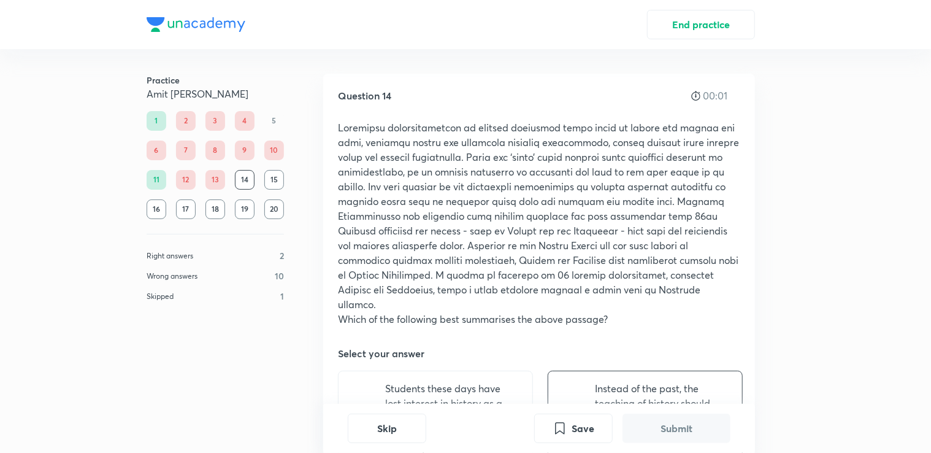
click at [650, 381] on p "Instead of the past, the teaching of history should focus more on the recent pa…" at bounding box center [661, 432] width 132 height 103
click at [669, 423] on button "Submit" at bounding box center [677, 426] width 108 height 29
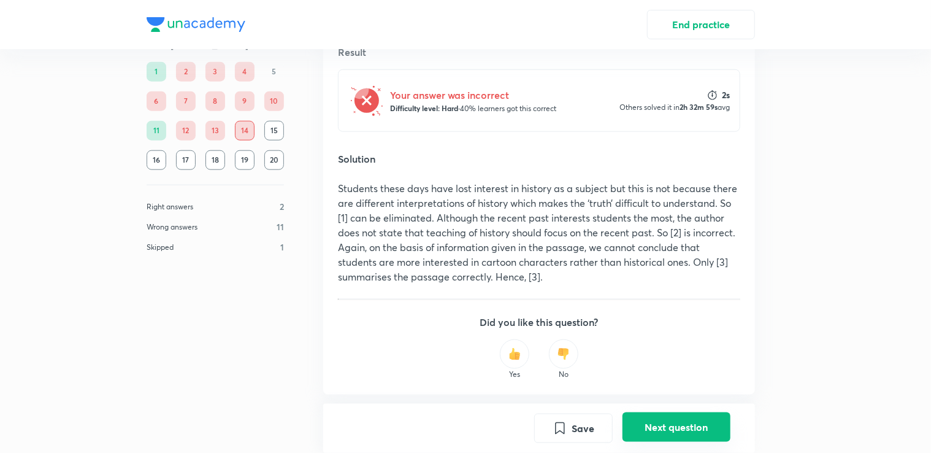
click at [684, 421] on button "Next question" at bounding box center [677, 426] width 108 height 29
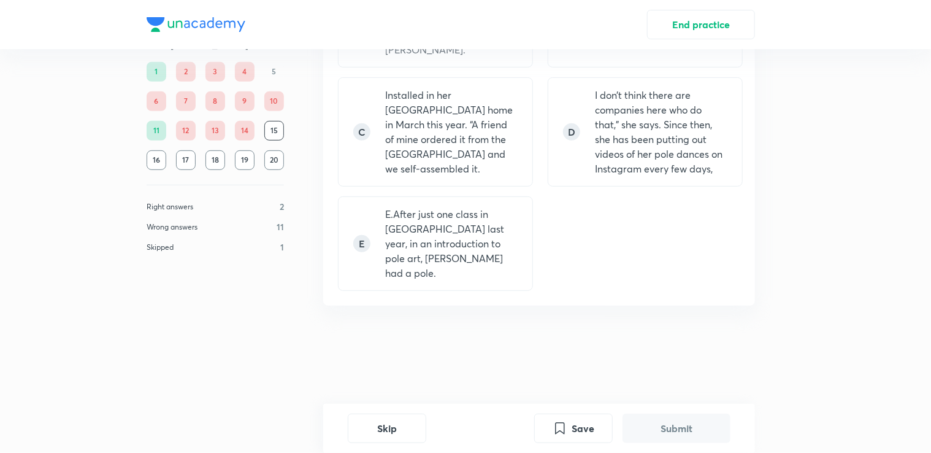
scroll to position [0, 0]
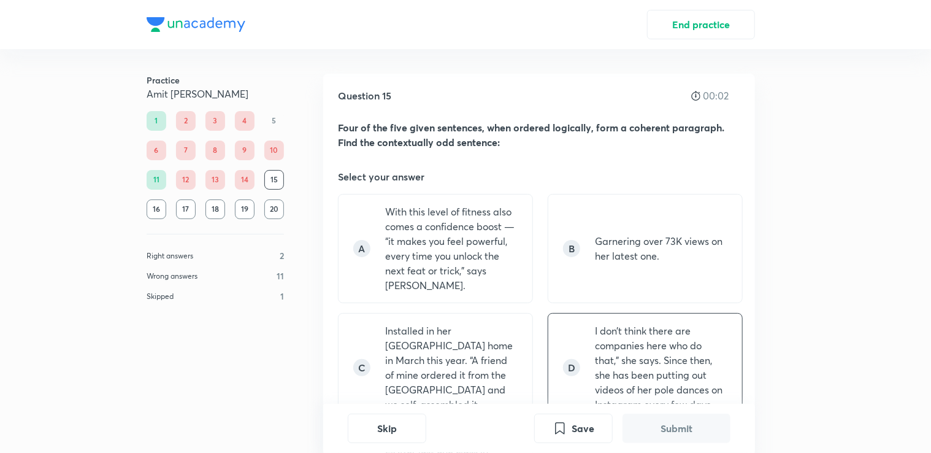
click at [648, 340] on p "I don’t think there are companies here who do that,” she says. Since then, she …" at bounding box center [661, 367] width 132 height 88
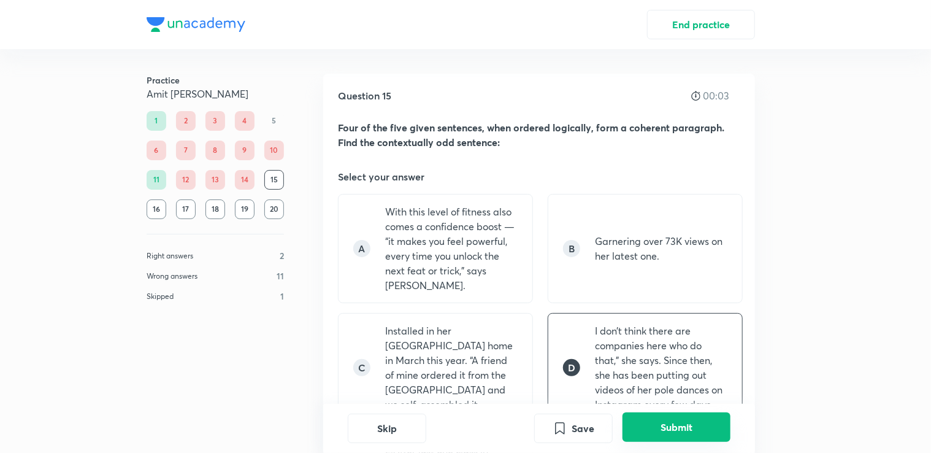
click at [675, 415] on button "Submit" at bounding box center [677, 426] width 108 height 29
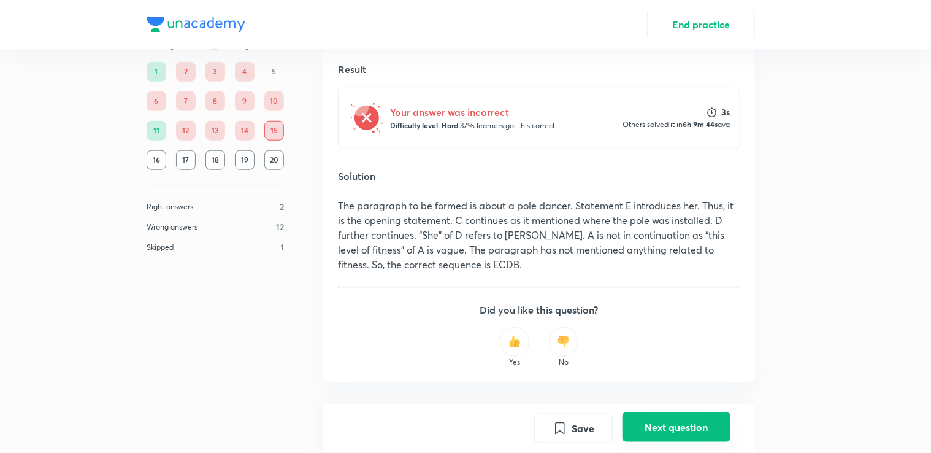
click at [679, 428] on button "Next question" at bounding box center [677, 426] width 108 height 29
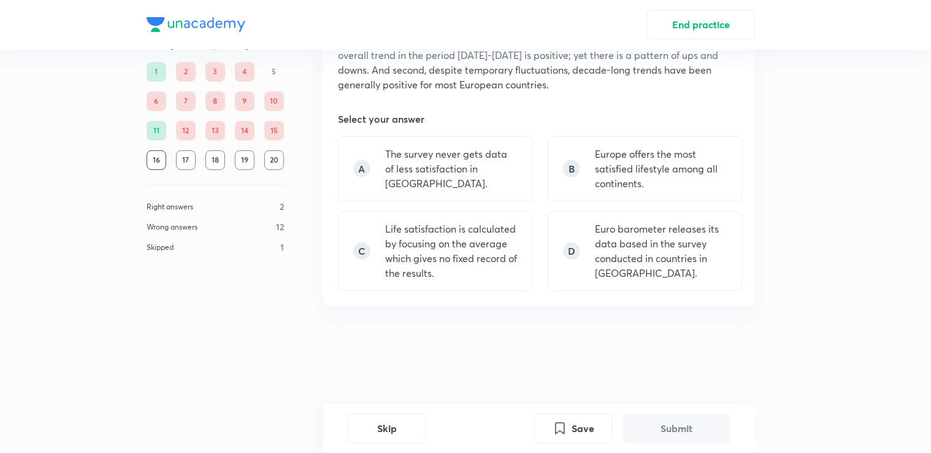
scroll to position [0, 0]
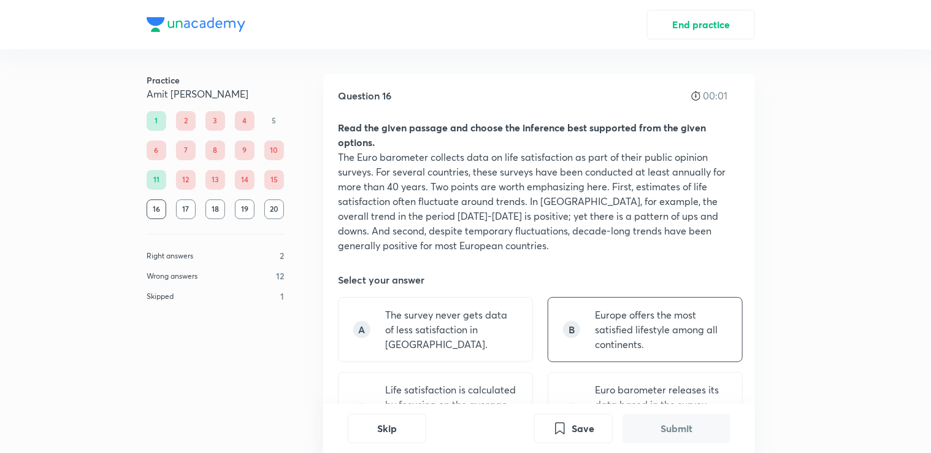
click at [549, 334] on div "B Europe offers the most satisfied lifestyle among all continents." at bounding box center [645, 329] width 195 height 65
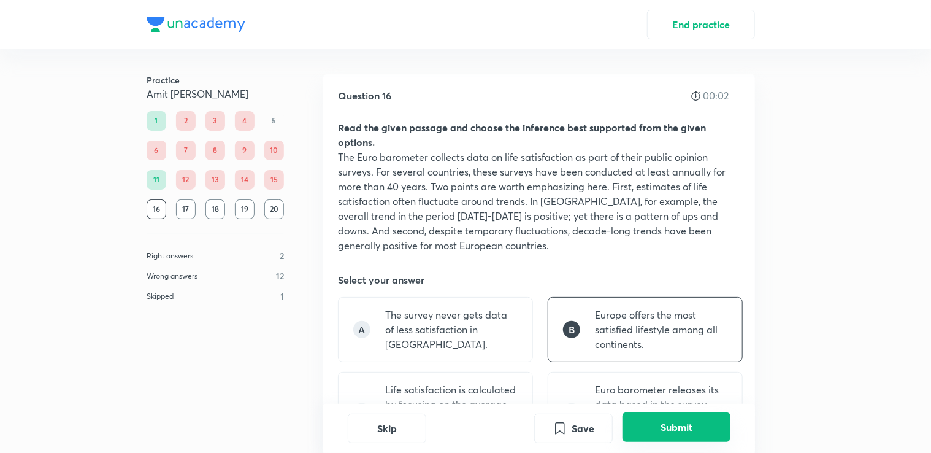
click at [643, 431] on button "Submit" at bounding box center [677, 426] width 108 height 29
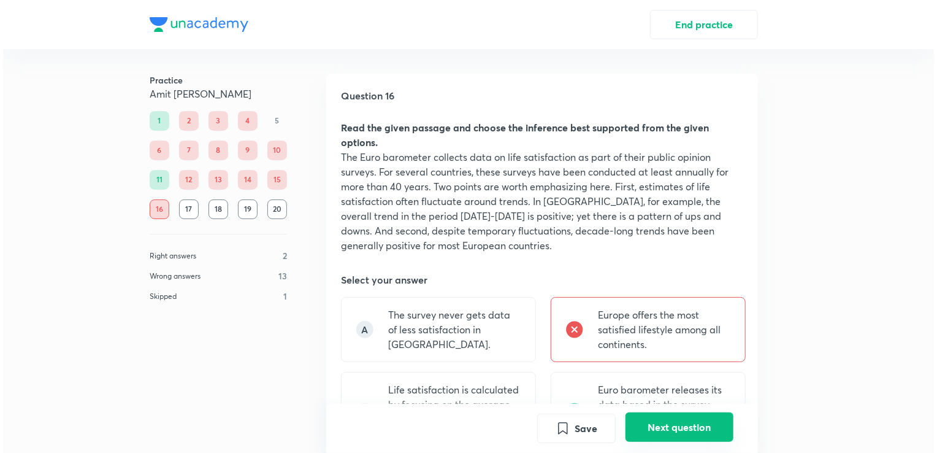
scroll to position [444, 0]
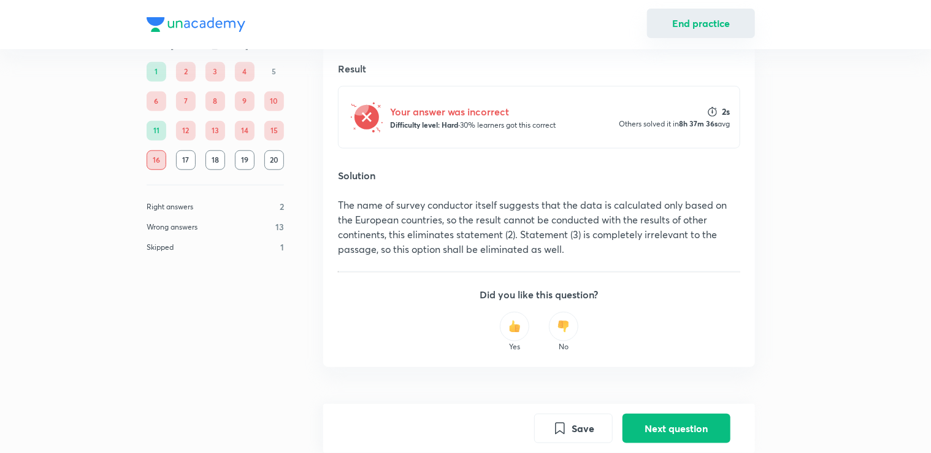
click at [664, 32] on button "End practice" at bounding box center [701, 23] width 108 height 29
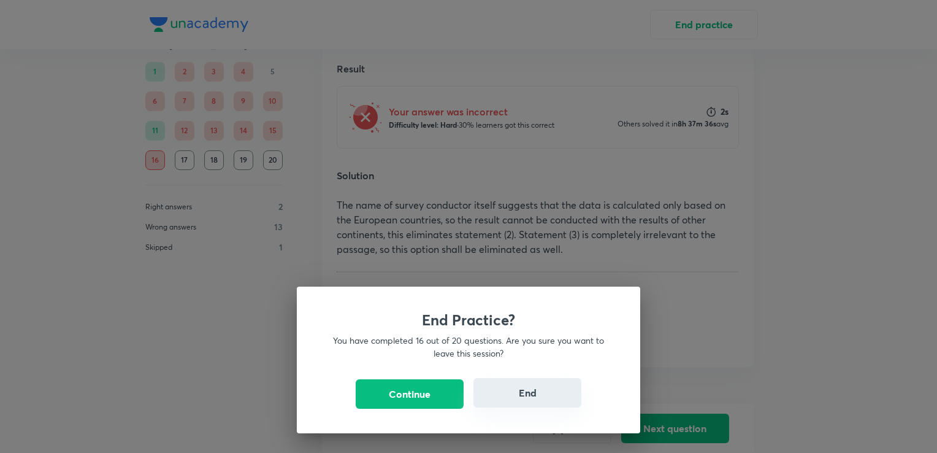
click at [535, 398] on button "End" at bounding box center [527, 392] width 108 height 29
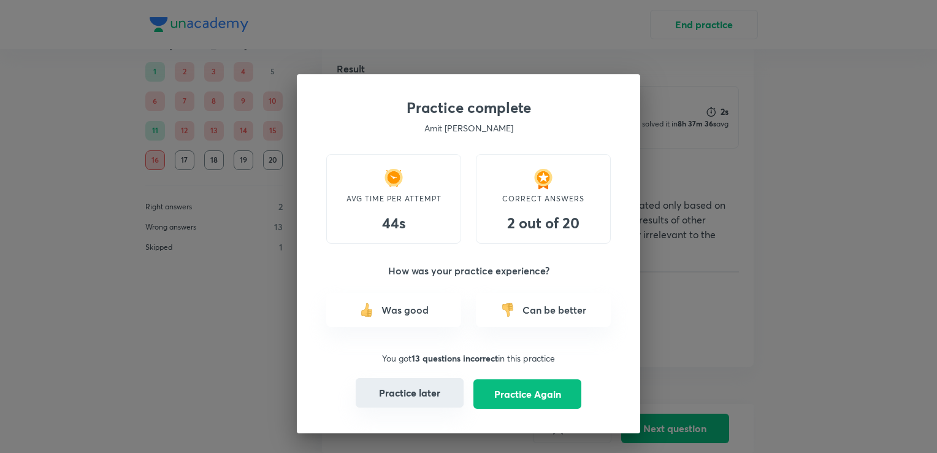
click at [443, 402] on button "Practice later" at bounding box center [410, 392] width 108 height 29
